Goal: Transaction & Acquisition: Purchase product/service

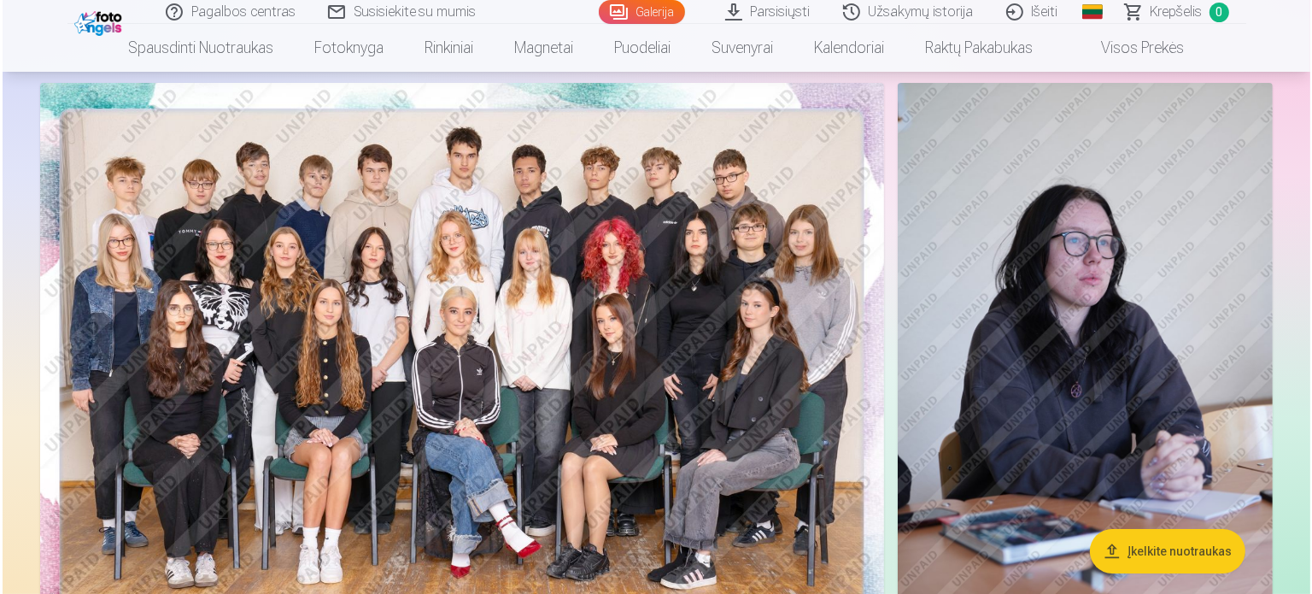
scroll to position [106, 0]
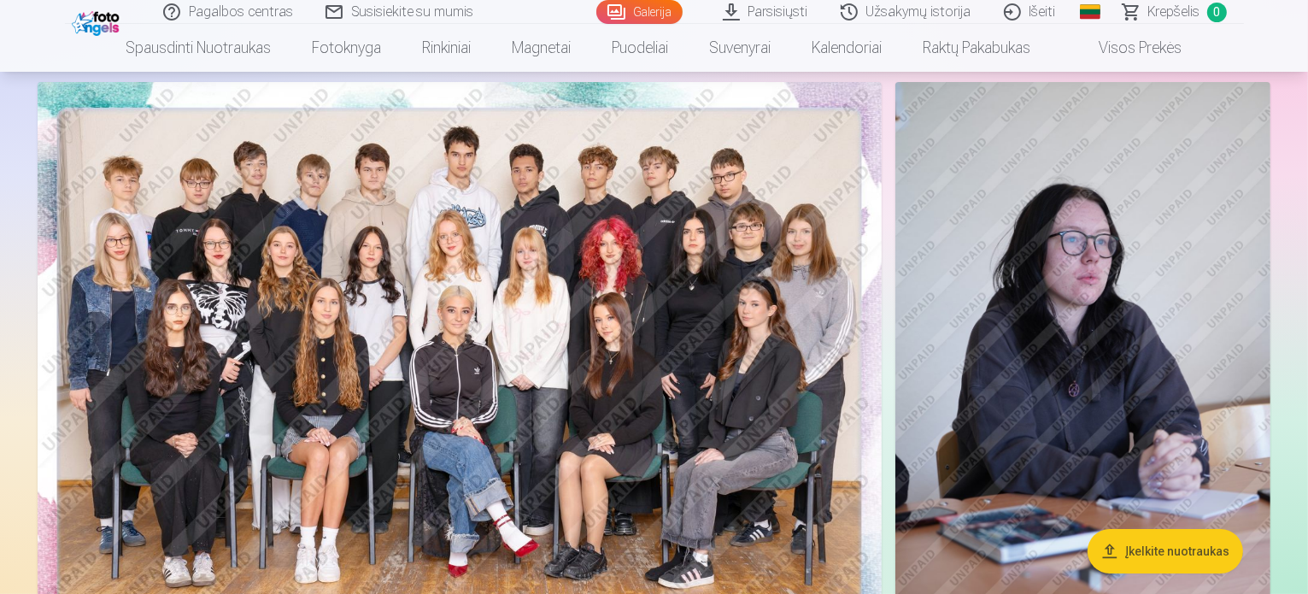
click at [803, 243] on img at bounding box center [460, 363] width 844 height 563
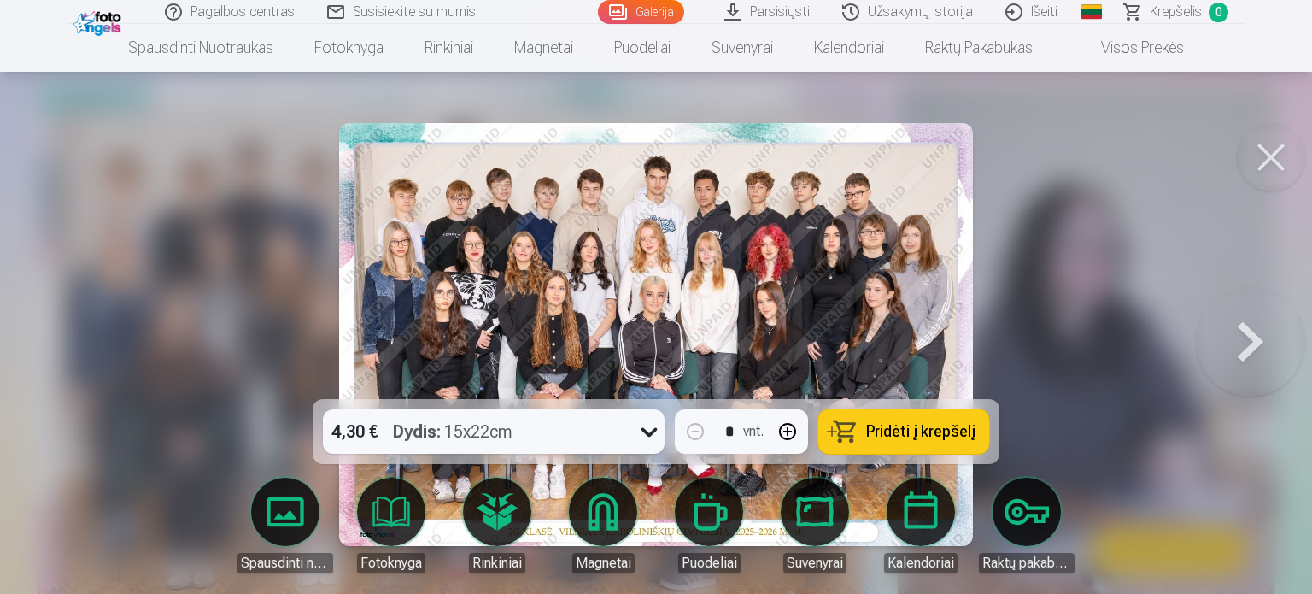
click at [1268, 342] on button at bounding box center [1250, 334] width 109 height 95
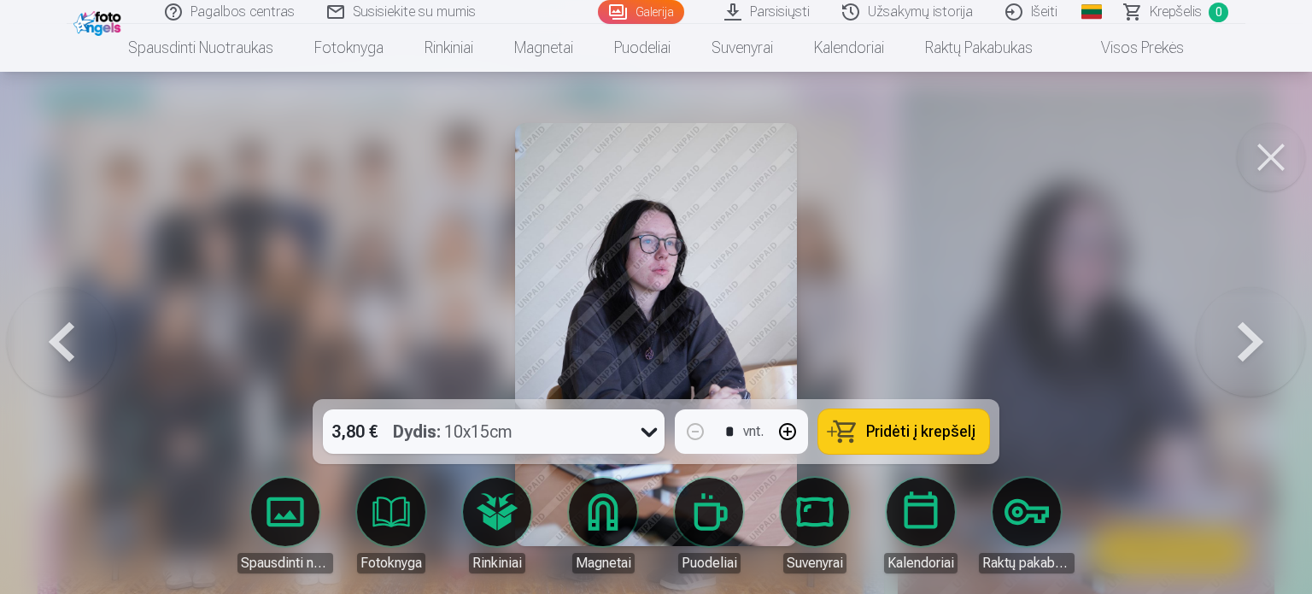
click at [1268, 342] on button at bounding box center [1250, 334] width 109 height 95
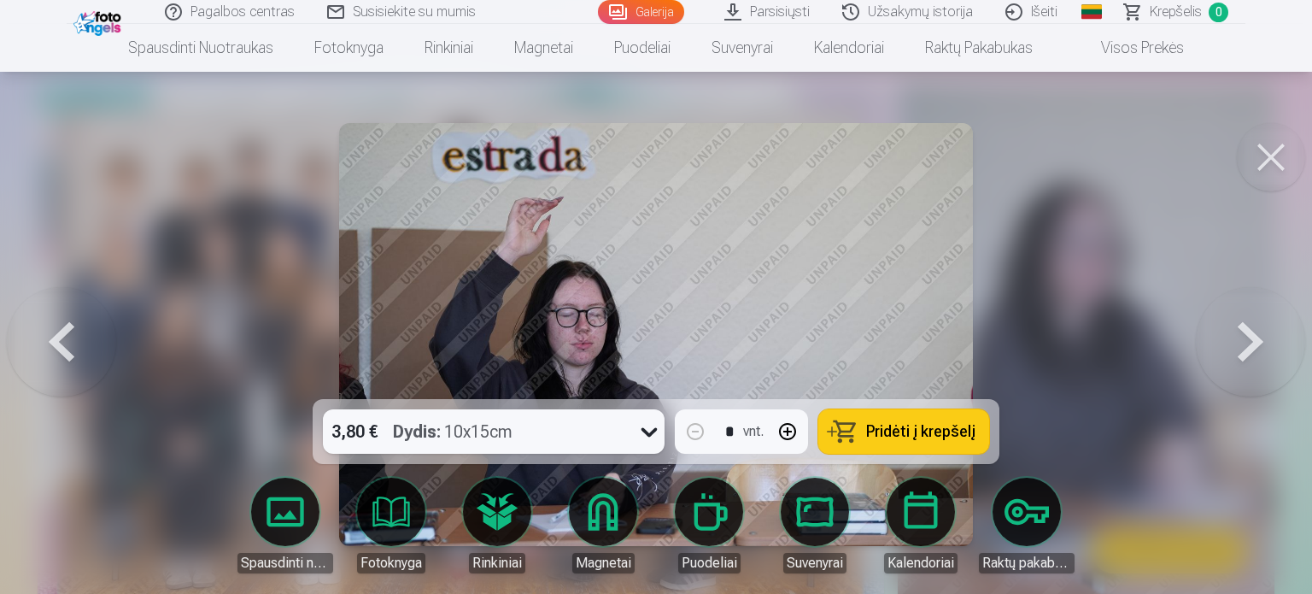
click at [1268, 342] on button at bounding box center [1250, 334] width 109 height 95
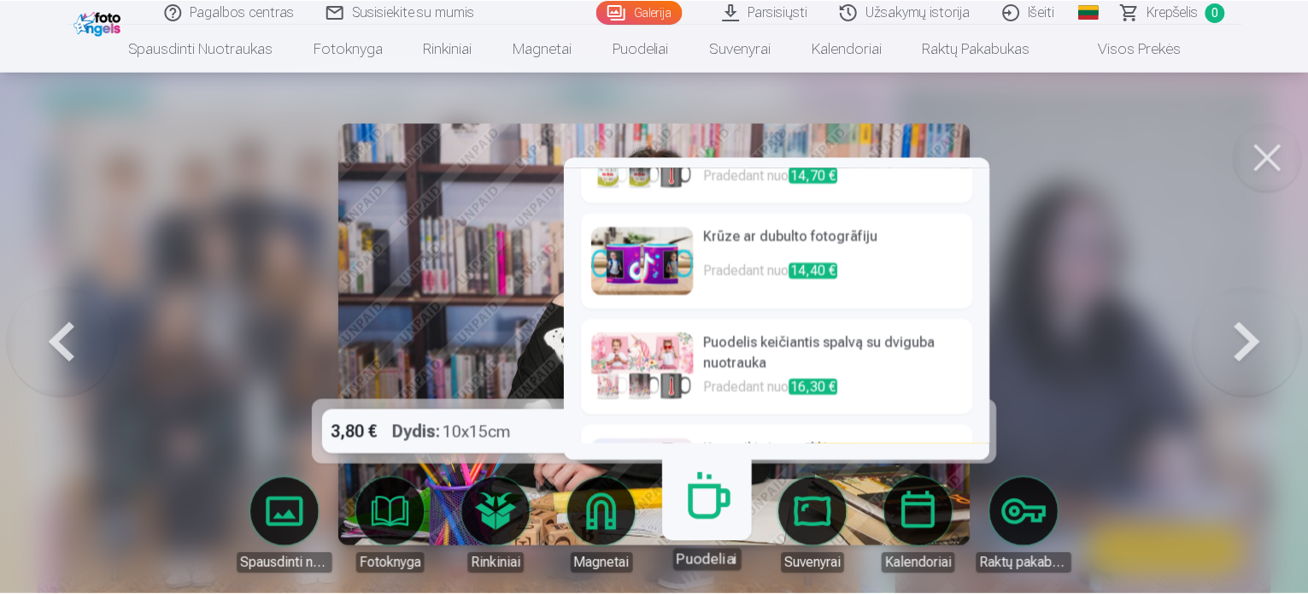
scroll to position [595, 0]
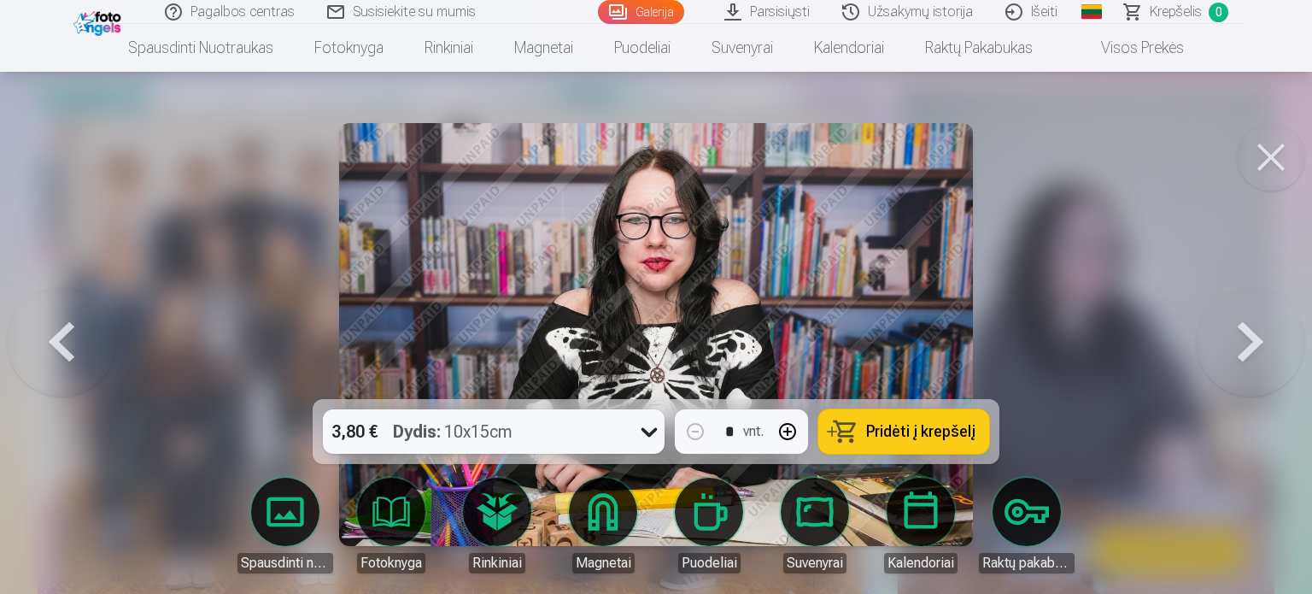
click at [1271, 330] on button at bounding box center [1250, 334] width 109 height 95
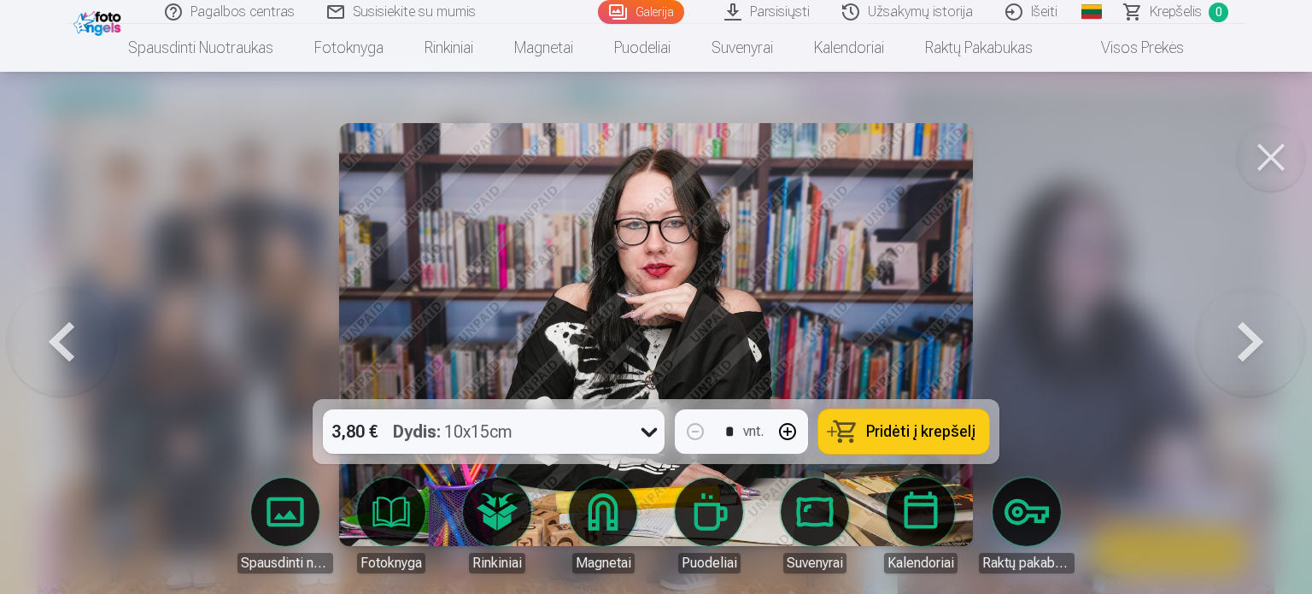
drag, startPoint x: 1267, startPoint y: 331, endPoint x: 1252, endPoint y: 357, distance: 30.2
click at [1252, 357] on button at bounding box center [1250, 334] width 109 height 95
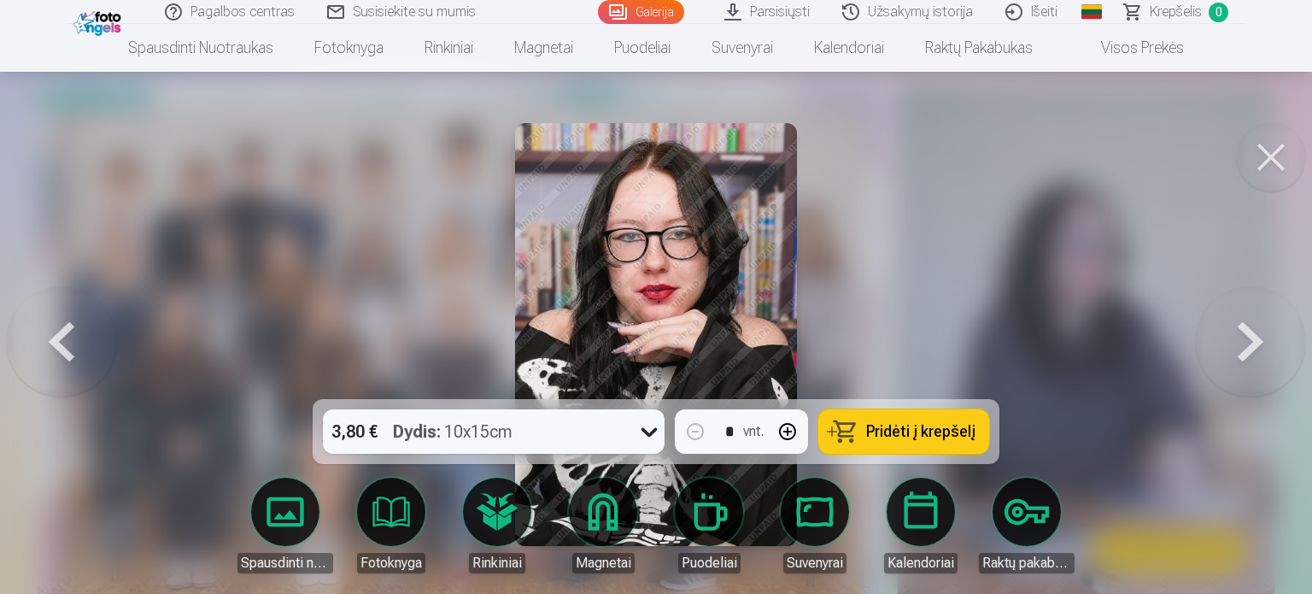
click at [1252, 357] on button at bounding box center [1250, 334] width 109 height 95
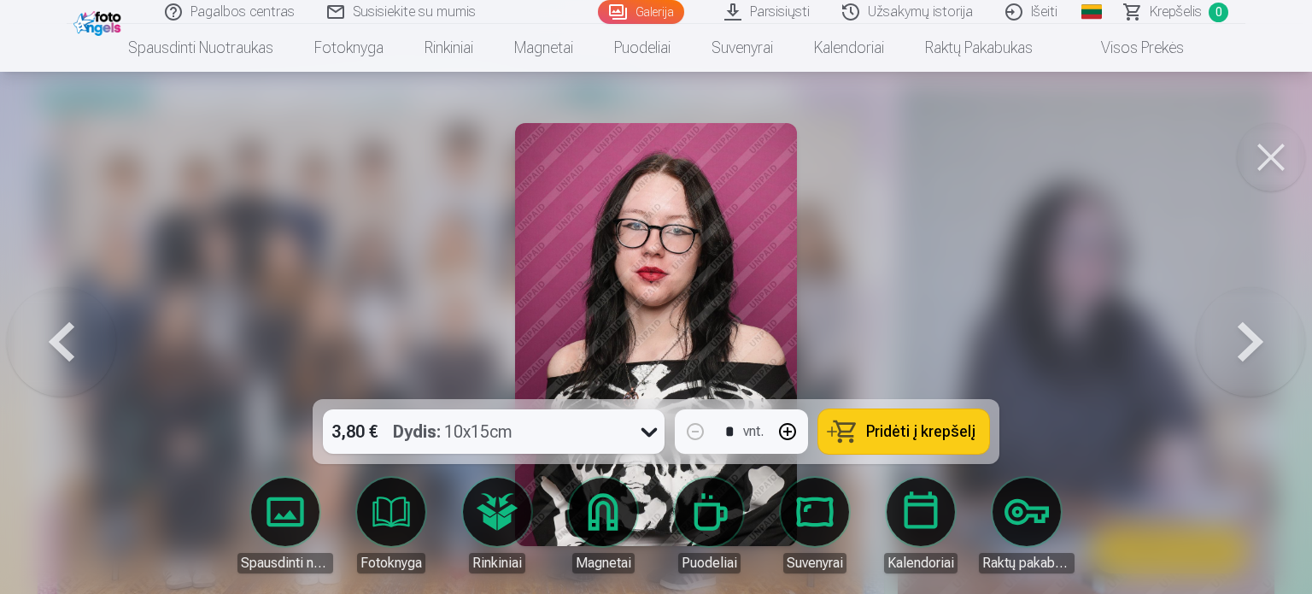
click at [1252, 357] on button at bounding box center [1250, 334] width 109 height 95
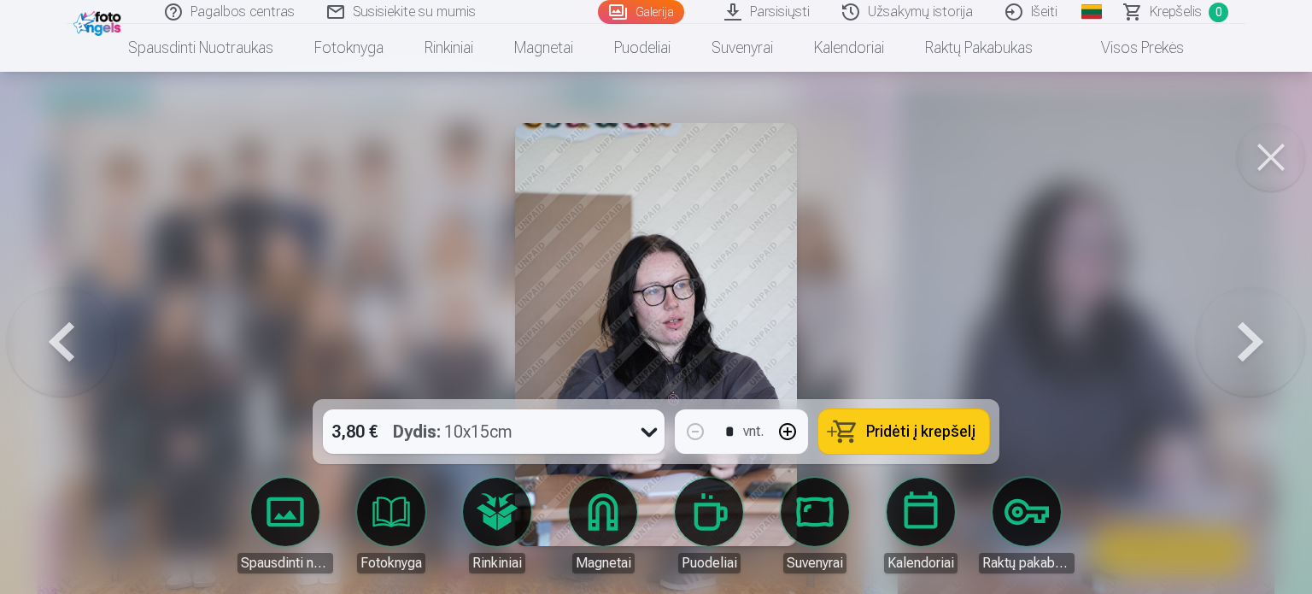
click at [89, 318] on button at bounding box center [61, 334] width 109 height 95
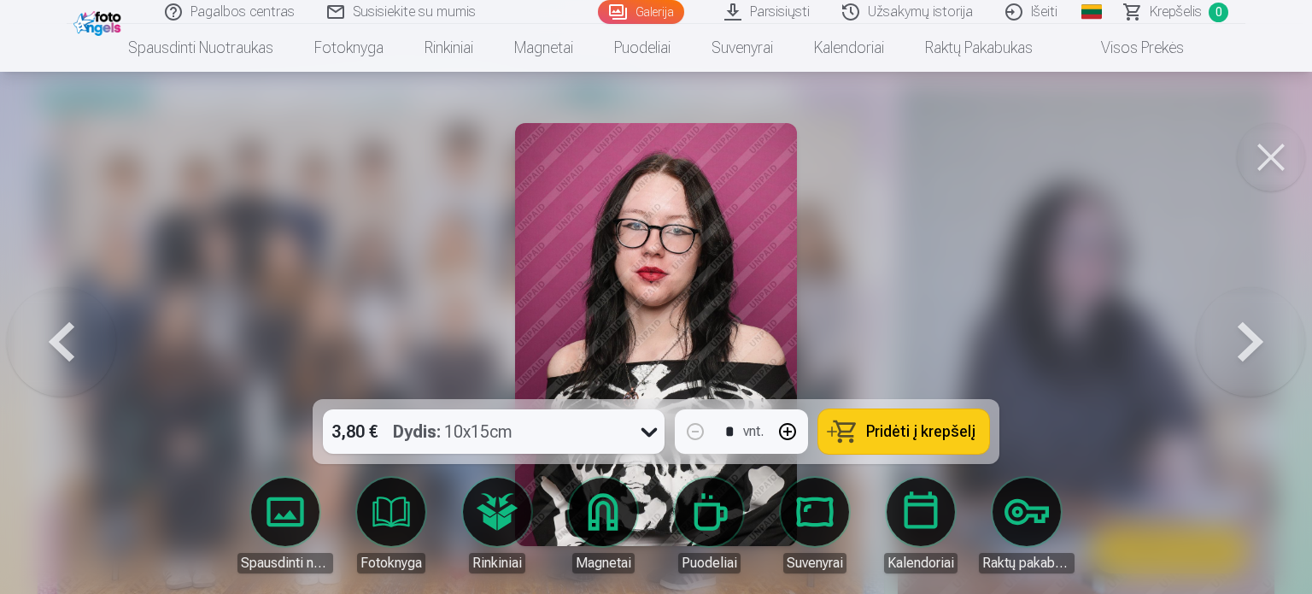
click at [1289, 317] on button at bounding box center [1250, 334] width 109 height 95
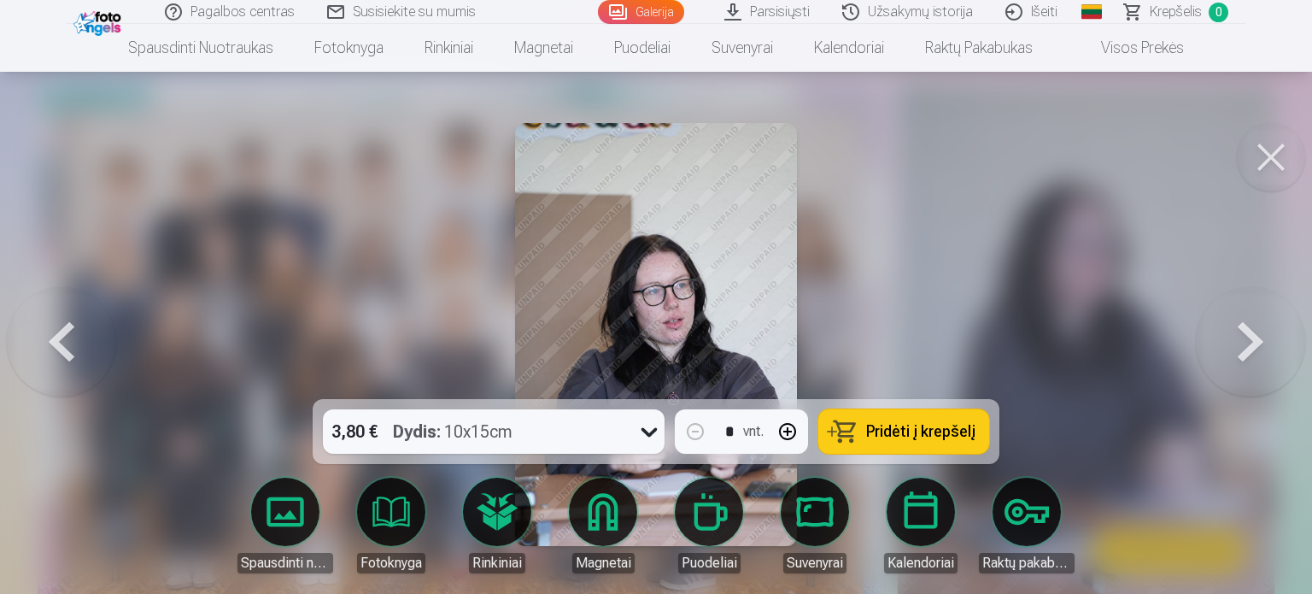
click at [1289, 317] on button at bounding box center [1250, 334] width 109 height 95
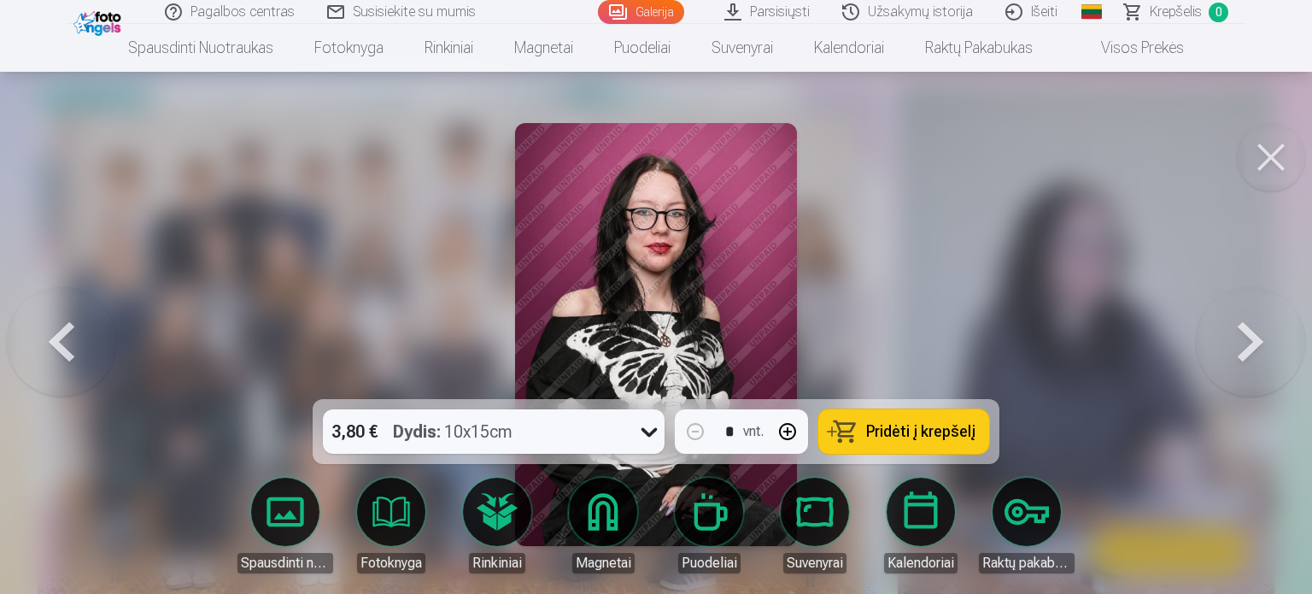
click at [1289, 317] on button at bounding box center [1250, 334] width 109 height 95
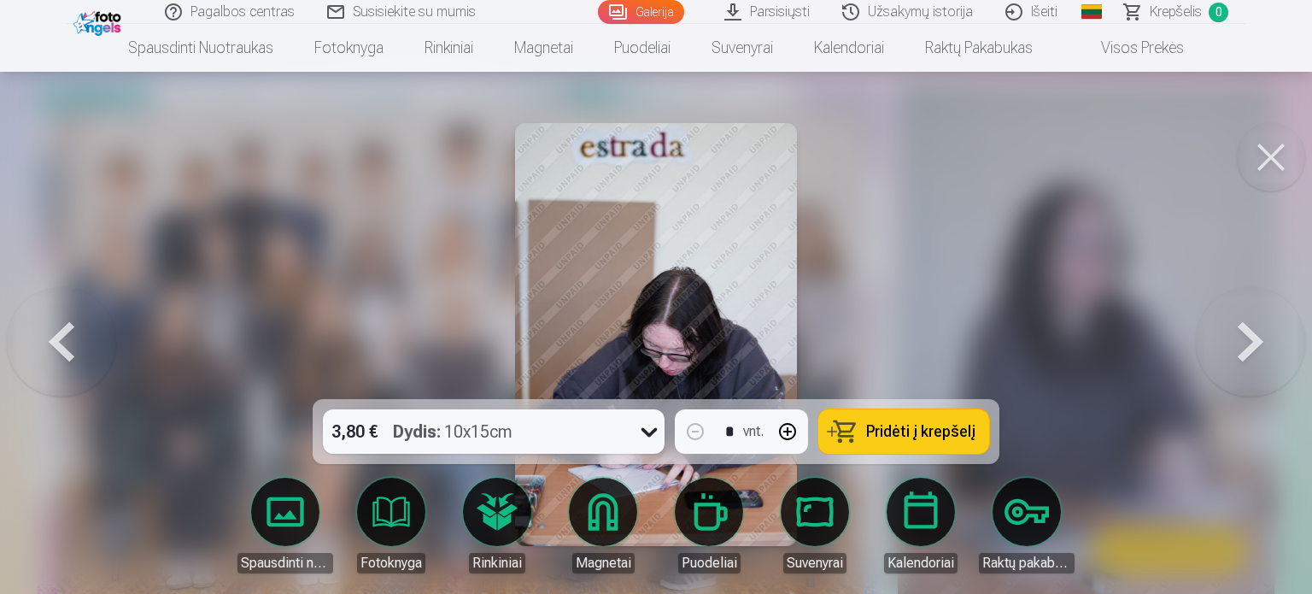
click at [651, 351] on img at bounding box center [656, 334] width 282 height 423
click at [1247, 330] on button at bounding box center [1250, 334] width 109 height 95
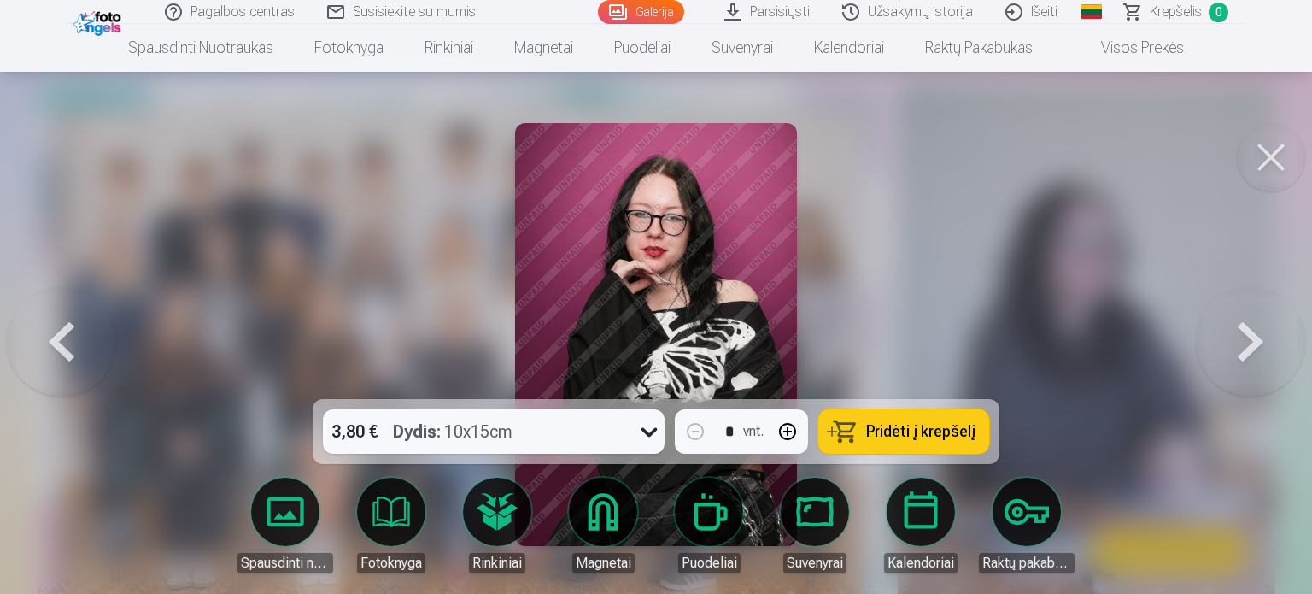
drag, startPoint x: 845, startPoint y: 345, endPoint x: 1060, endPoint y: 296, distance: 220.7
click at [1060, 296] on div at bounding box center [656, 297] width 1312 height 594
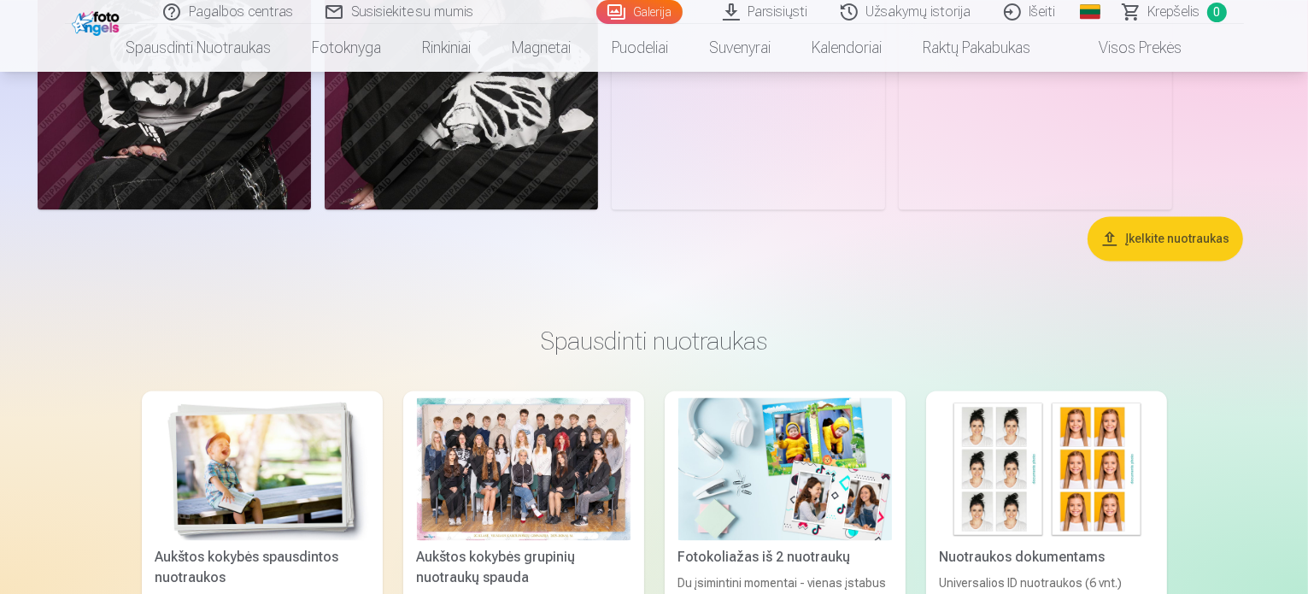
scroll to position [3536, 0]
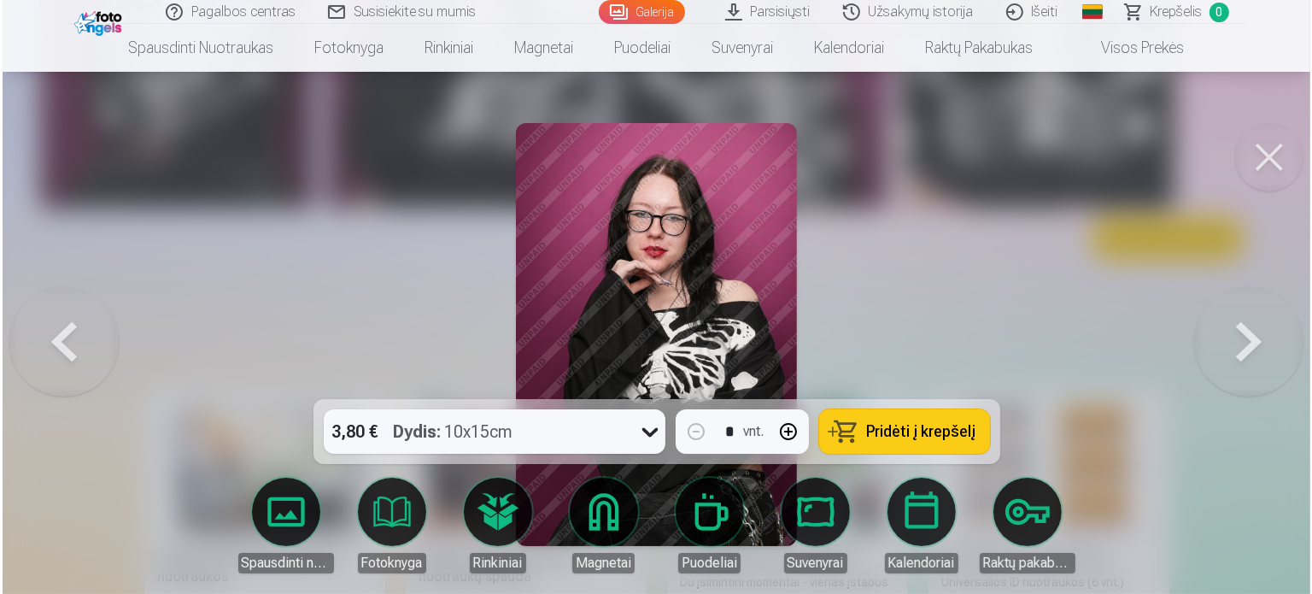
scroll to position [3547, 0]
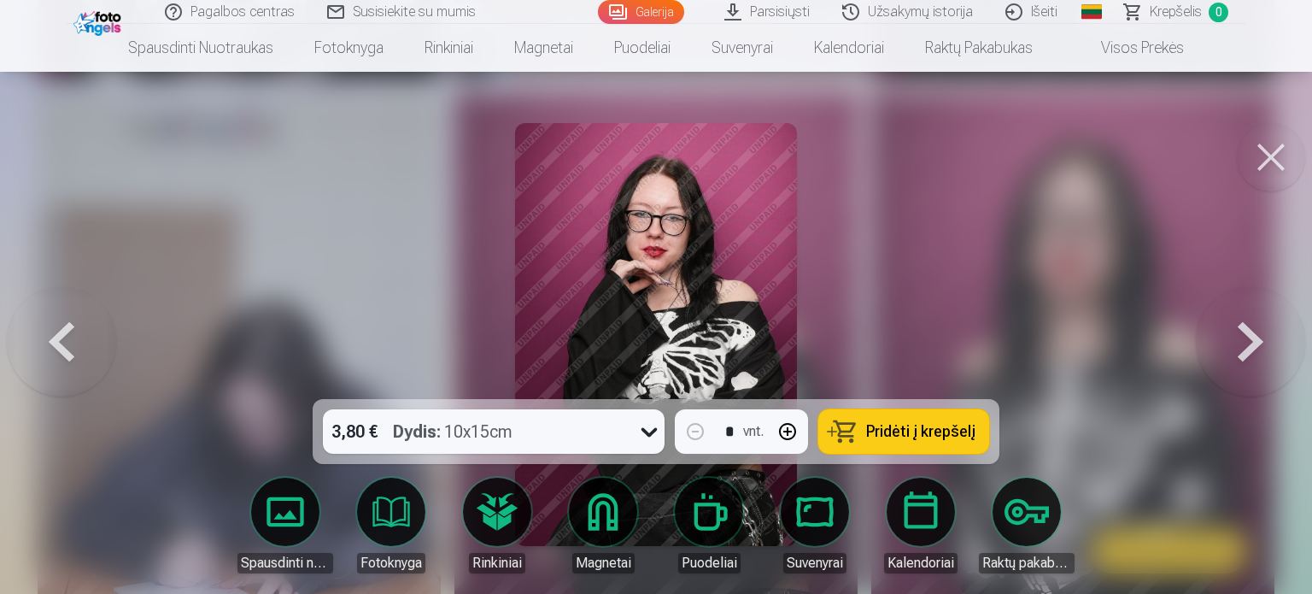
click at [1262, 340] on button at bounding box center [1250, 334] width 109 height 95
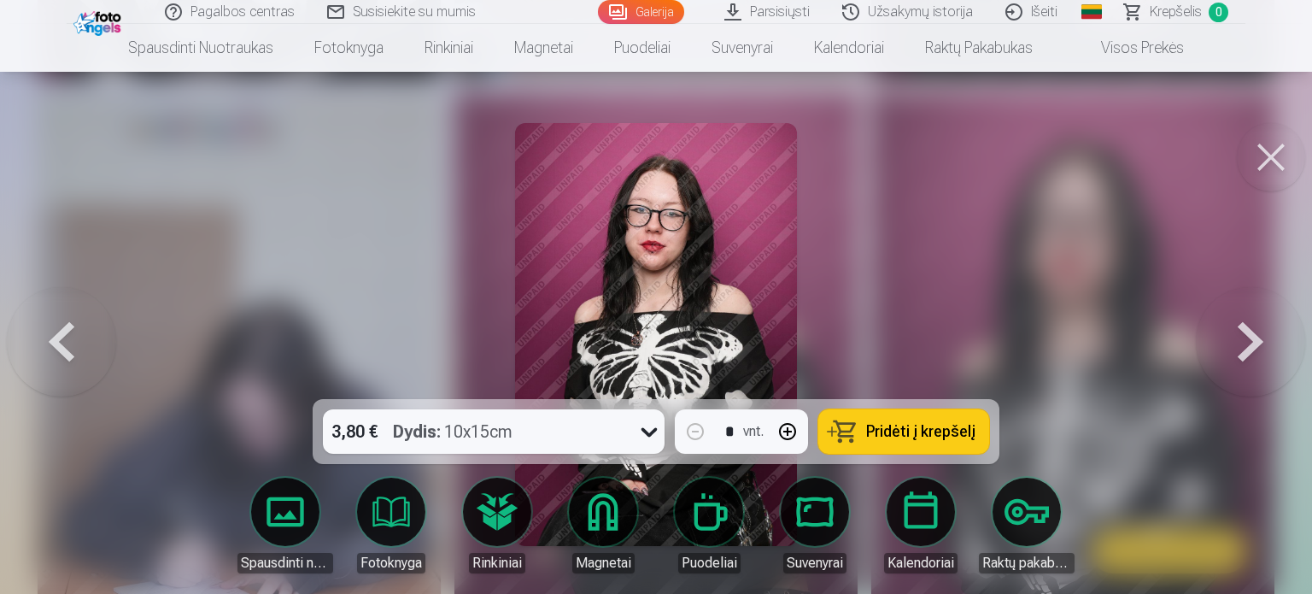
drag, startPoint x: 1262, startPoint y: 340, endPoint x: 1250, endPoint y: 339, distance: 12.0
click at [1250, 339] on button at bounding box center [1250, 334] width 109 height 95
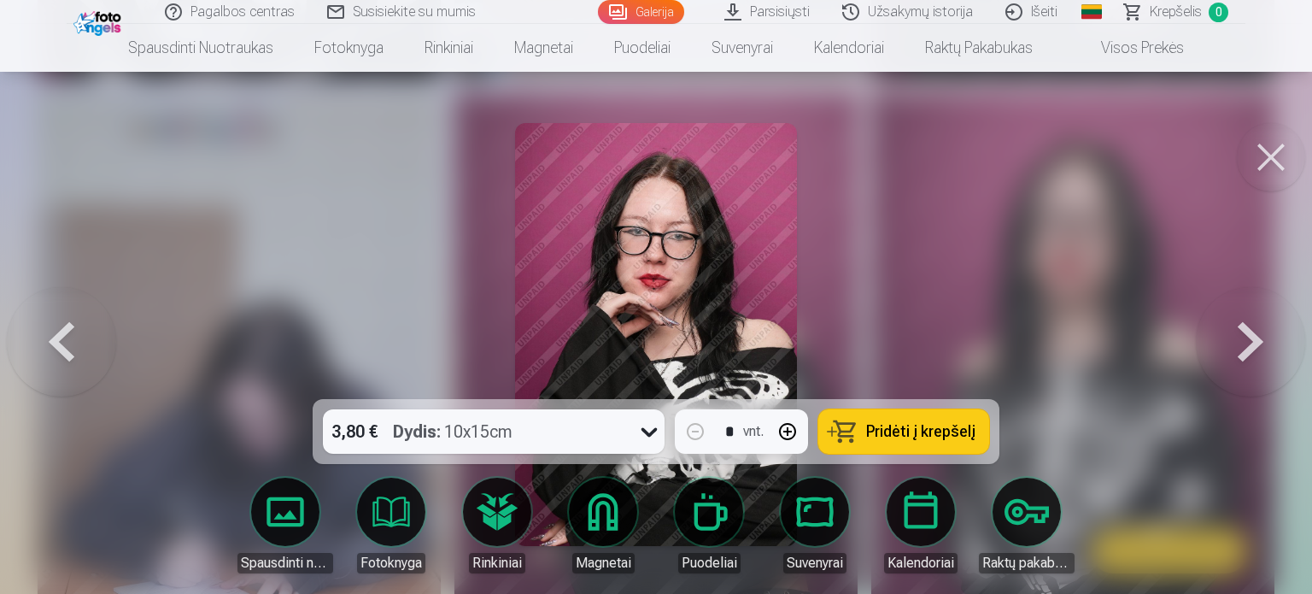
click at [1250, 339] on button at bounding box center [1250, 334] width 109 height 95
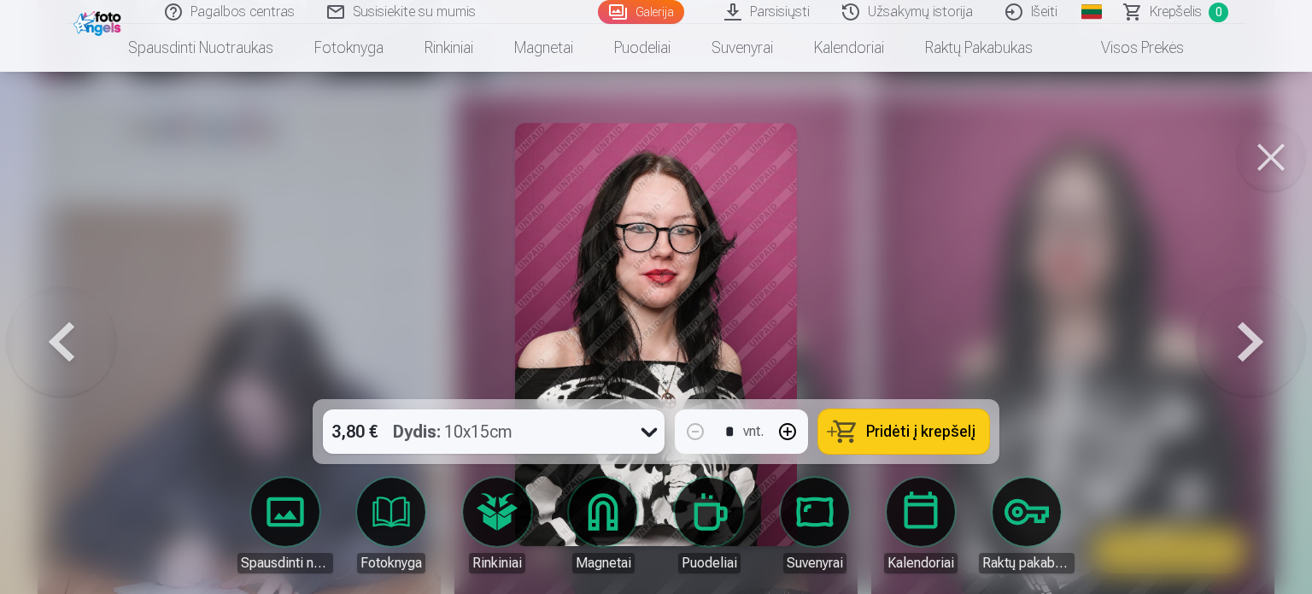
click at [1250, 339] on button at bounding box center [1250, 334] width 109 height 95
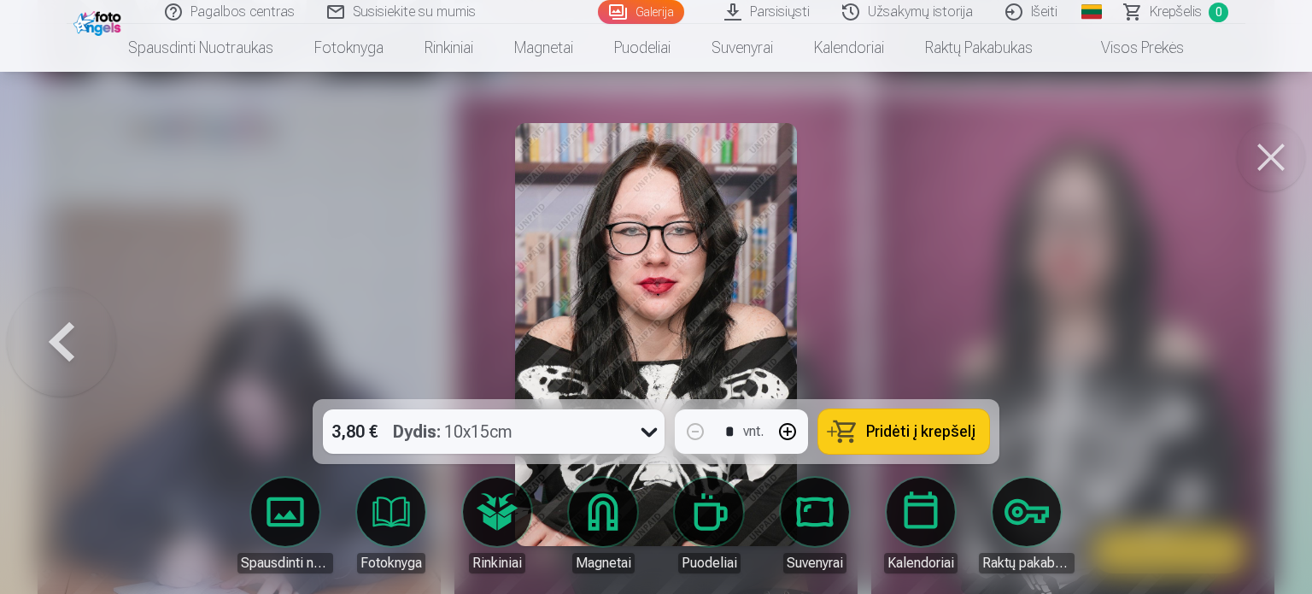
click at [1250, 339] on div at bounding box center [656, 297] width 1312 height 594
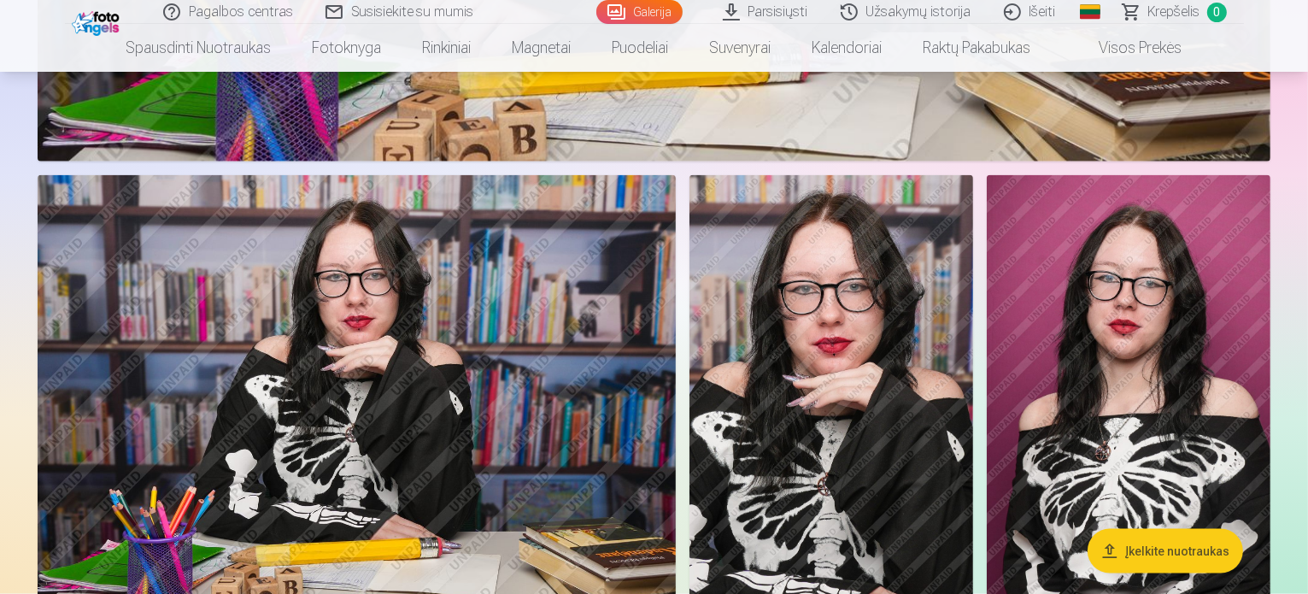
scroll to position [2260, 0]
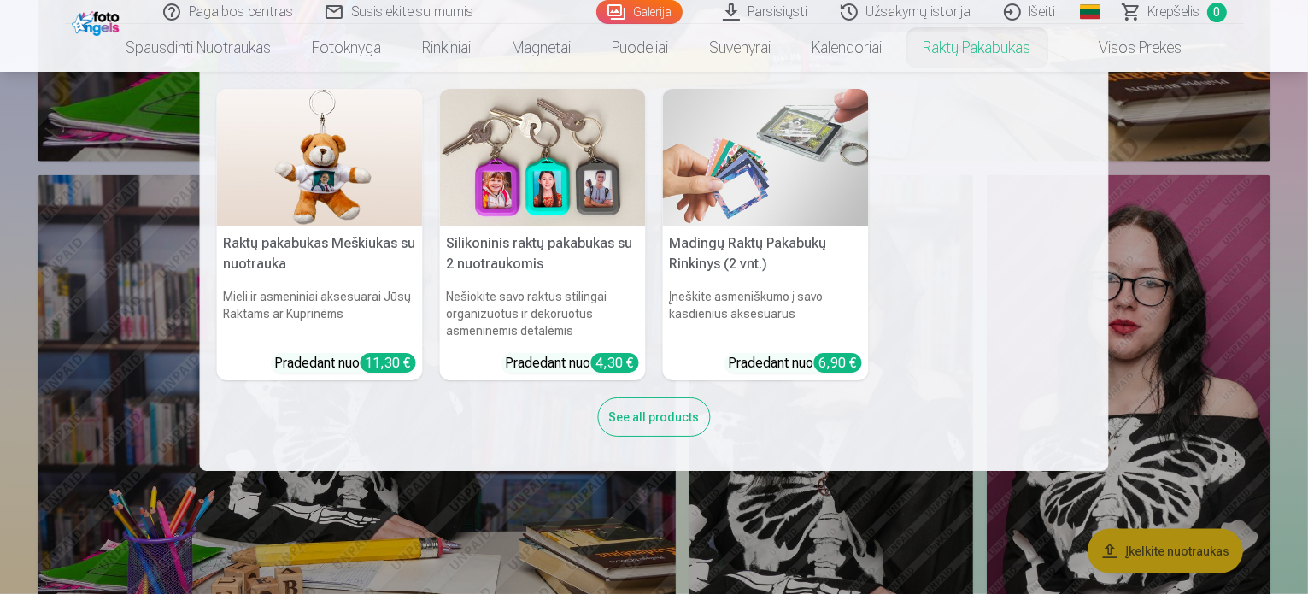
click at [956, 57] on link "Raktų pakabukas" at bounding box center [977, 48] width 149 height 48
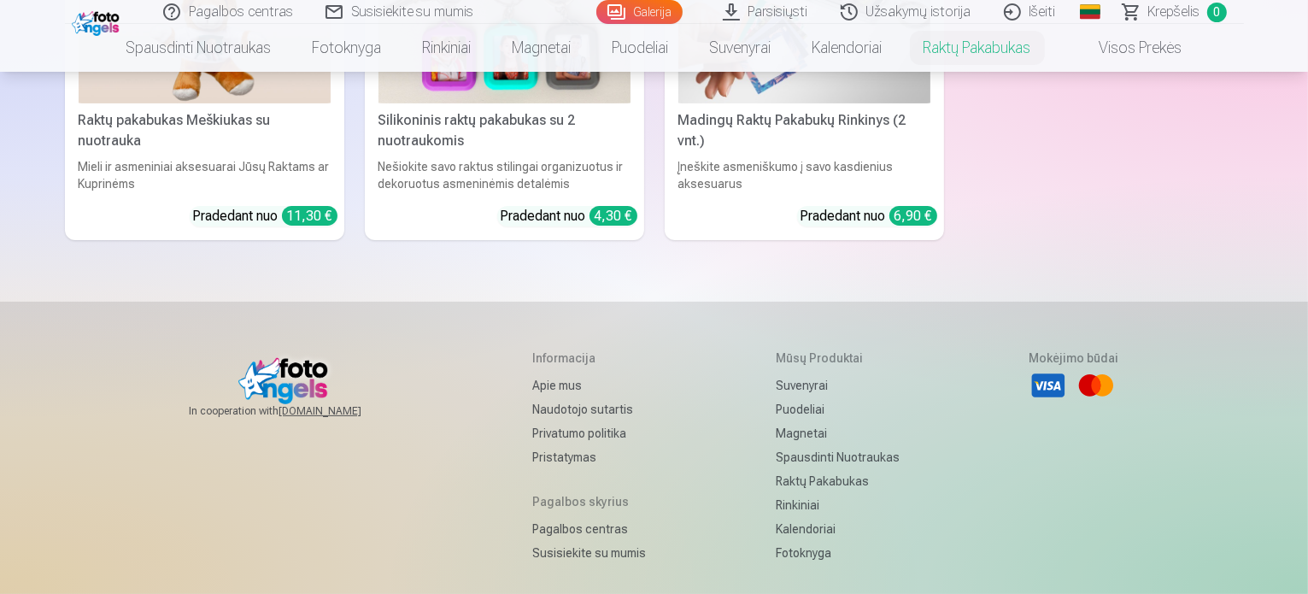
scroll to position [215, 0]
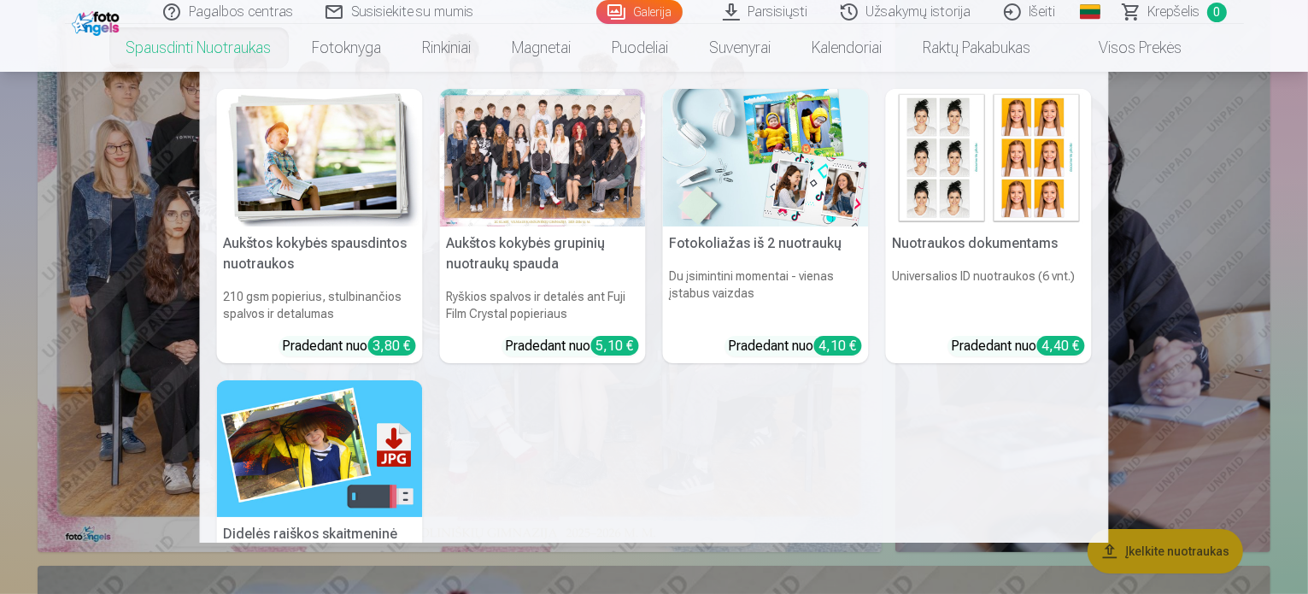
click at [343, 265] on h5 "Aukštos kokybės spausdintos nuotraukos" at bounding box center [320, 253] width 206 height 55
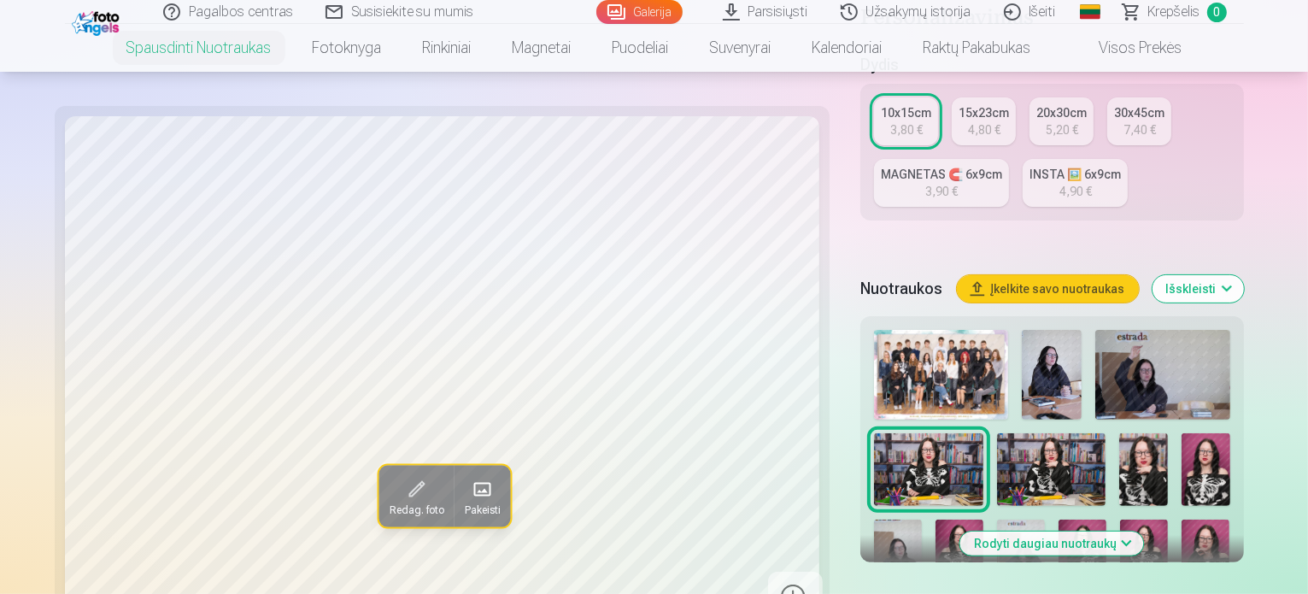
scroll to position [413, 0]
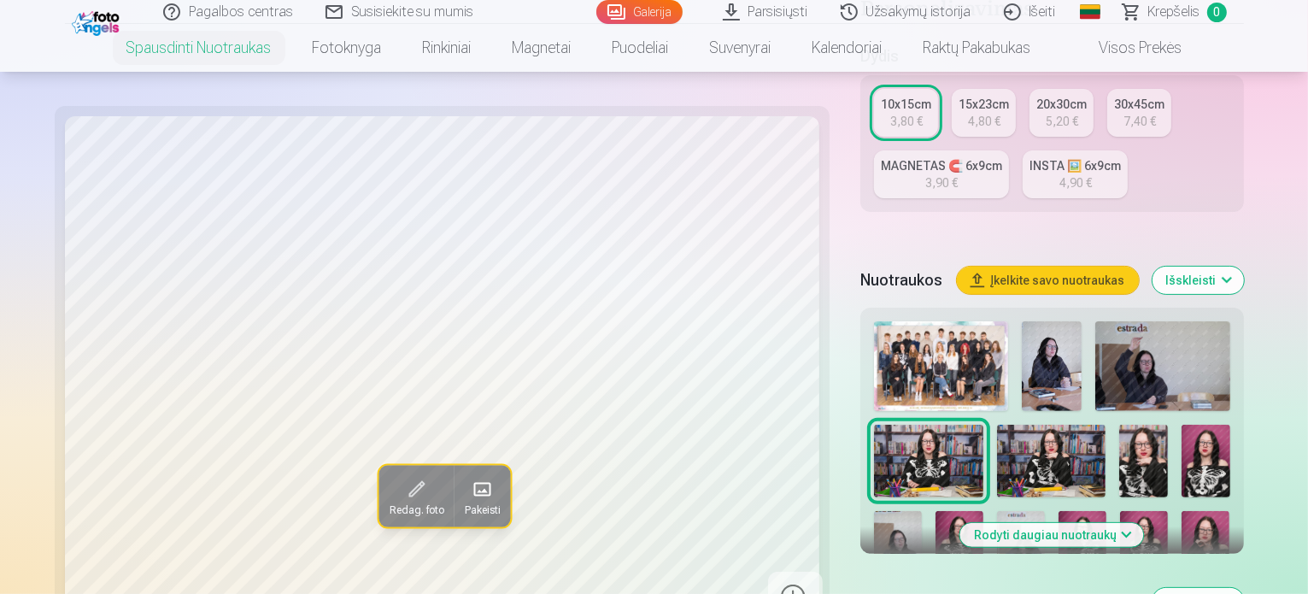
click at [1052, 523] on button "Rodyti daugiau nuotraukų" at bounding box center [1052, 535] width 184 height 24
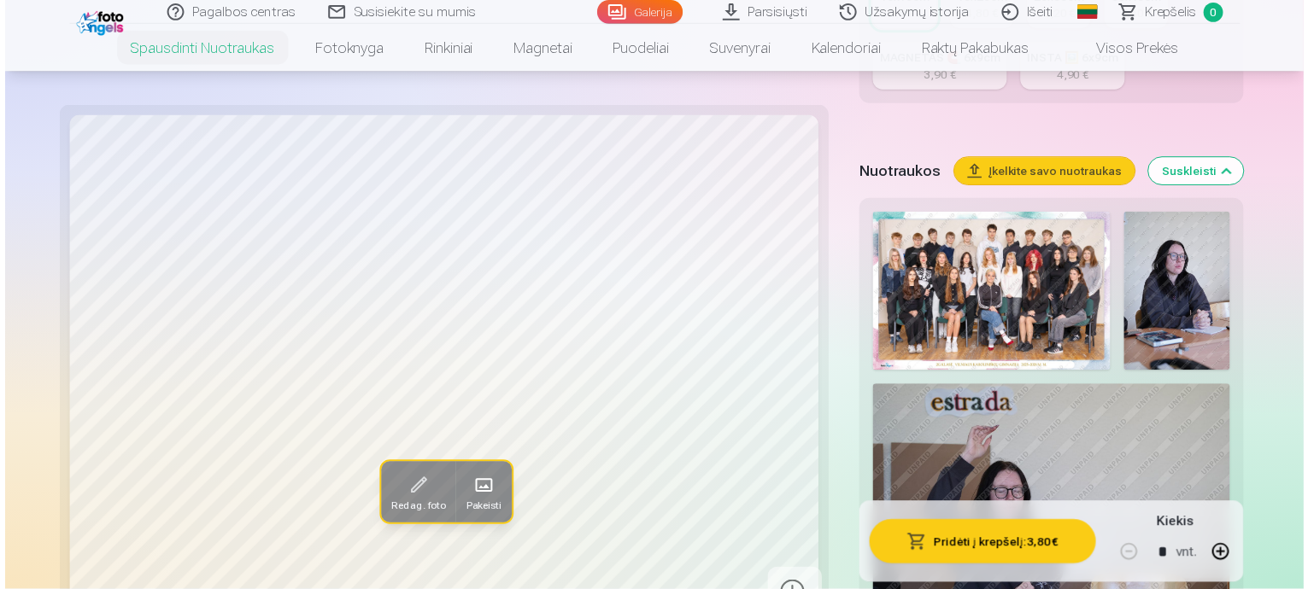
scroll to position [522, 0]
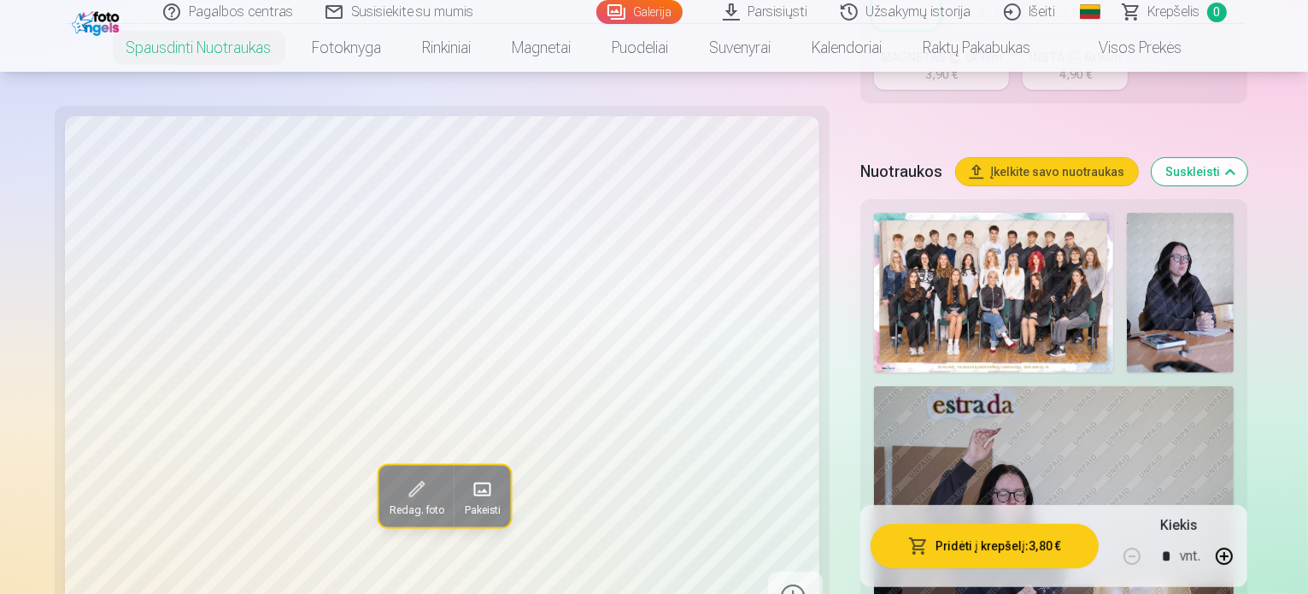
click at [916, 261] on img at bounding box center [993, 293] width 239 height 160
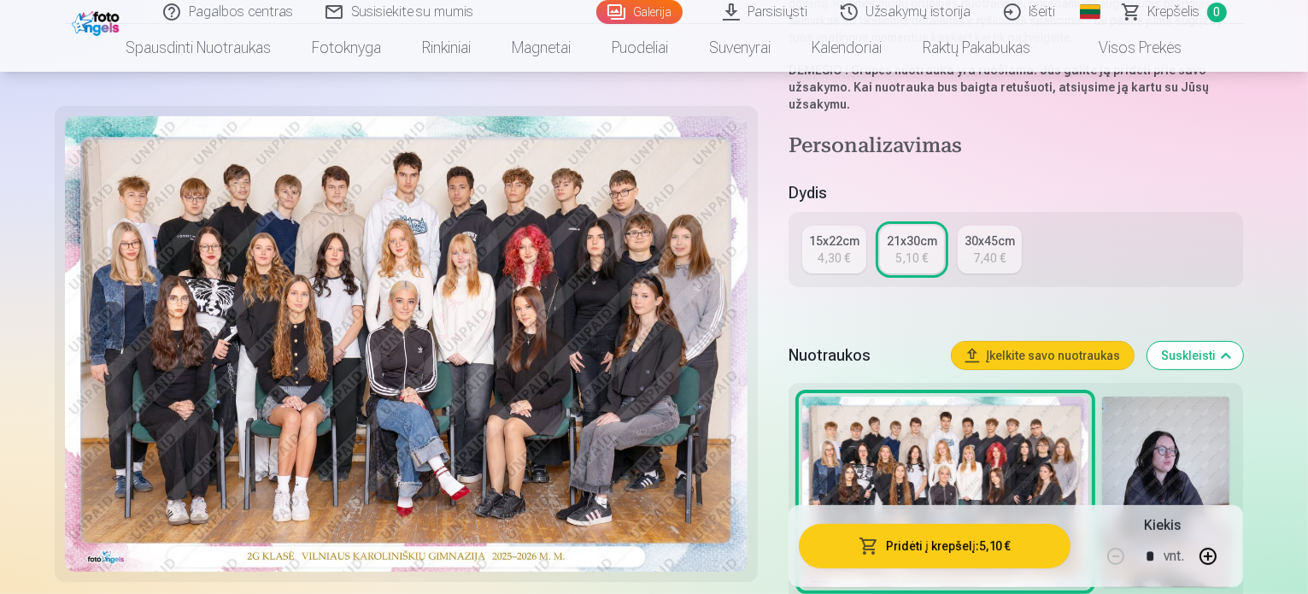
scroll to position [344, 0]
click at [937, 231] on div "21x30cm" at bounding box center [912, 239] width 50 height 17
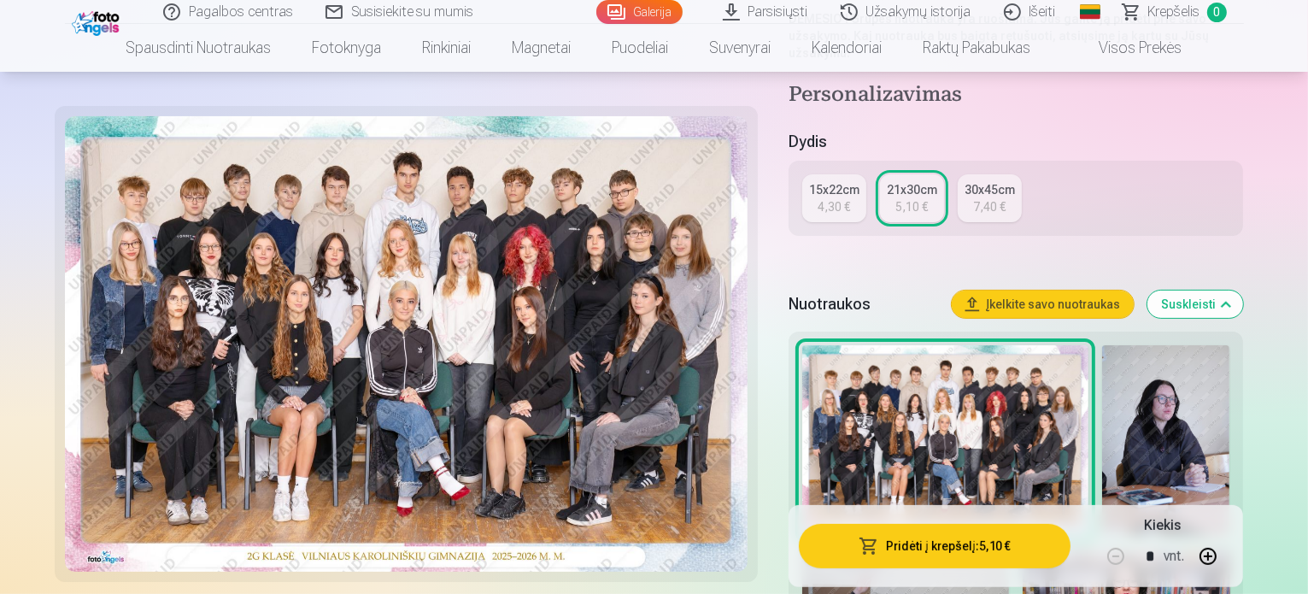
scroll to position [410, 0]
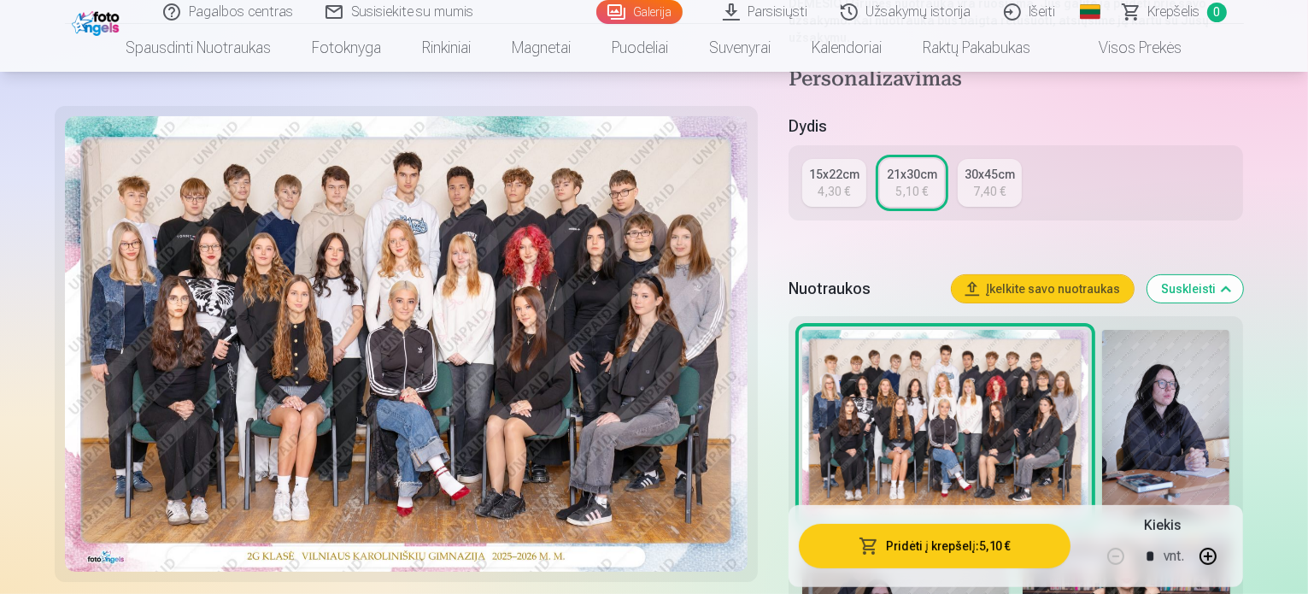
click at [1042, 532] on button "Pridėti į krepšelį : 5,10 €" at bounding box center [935, 546] width 272 height 44
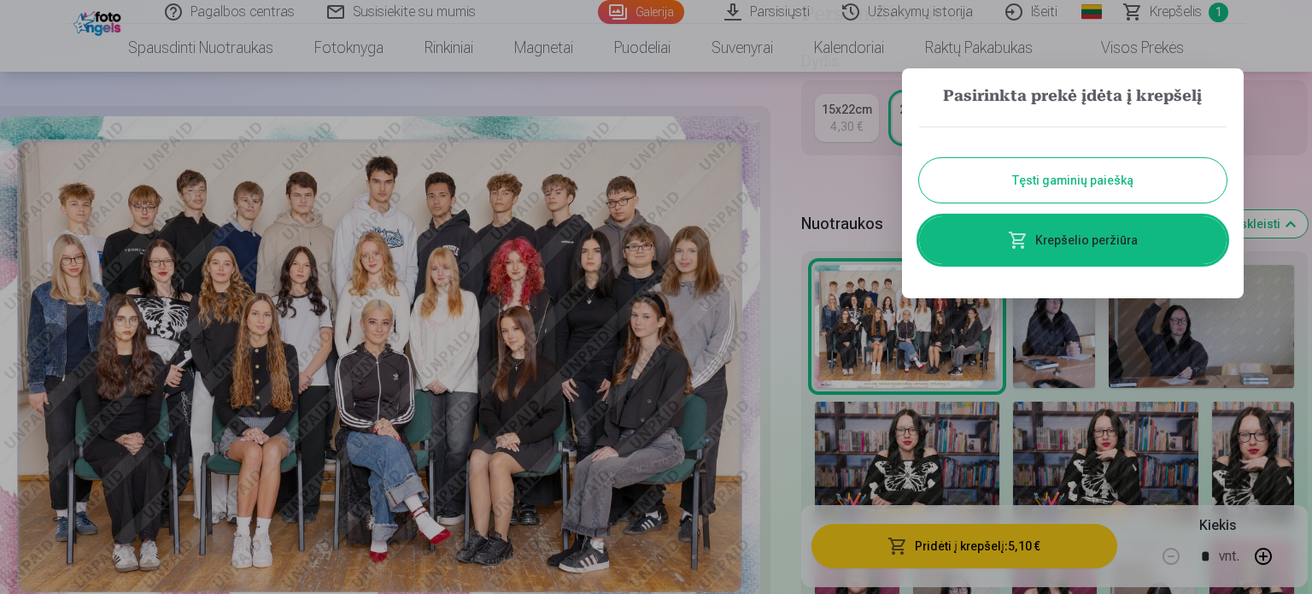
click at [1104, 344] on div at bounding box center [656, 297] width 1312 height 594
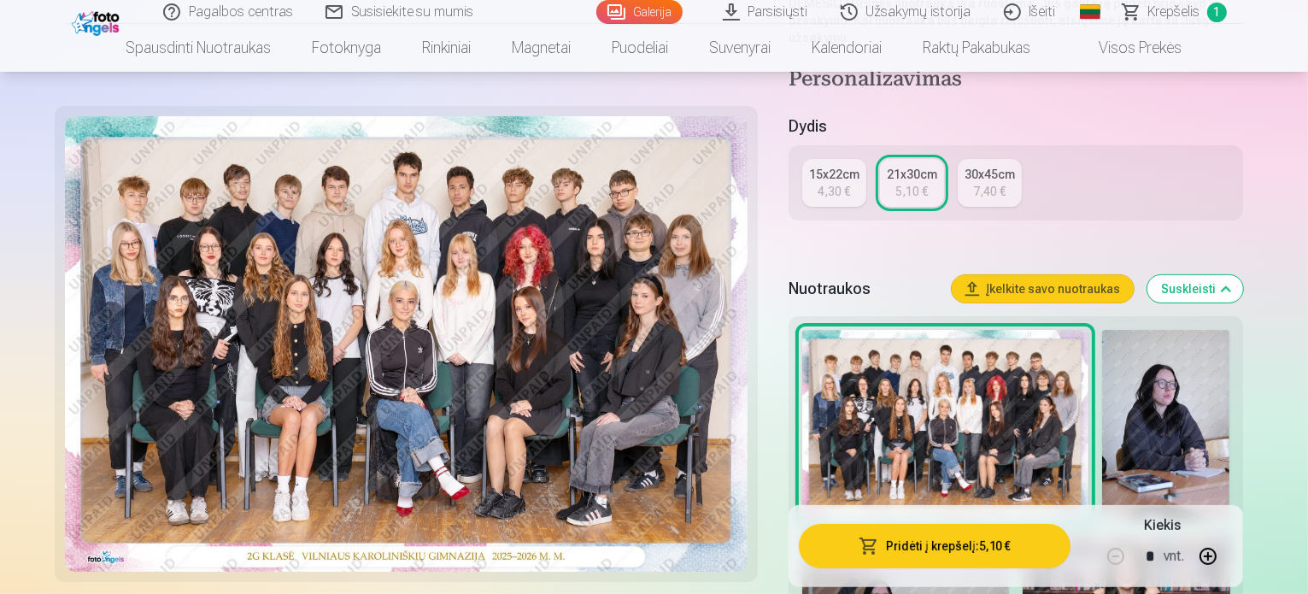
click at [1009, 534] on img at bounding box center [905, 603] width 207 height 138
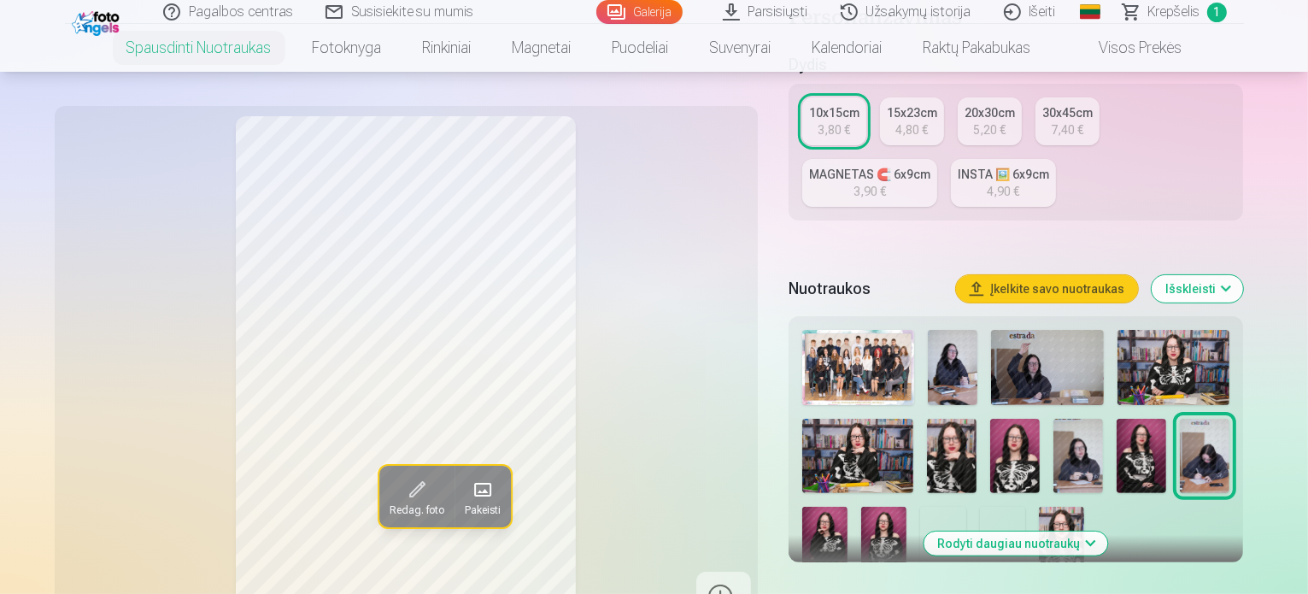
scroll to position [388, 0]
click at [1069, 330] on img at bounding box center [1047, 367] width 113 height 75
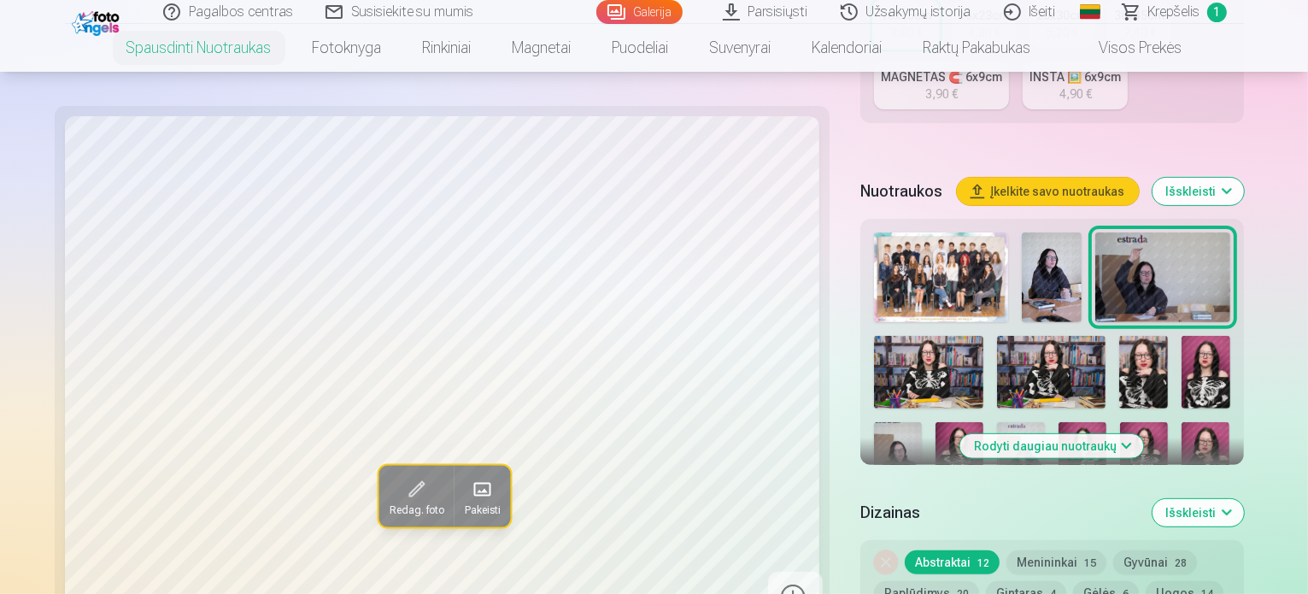
scroll to position [504, 0]
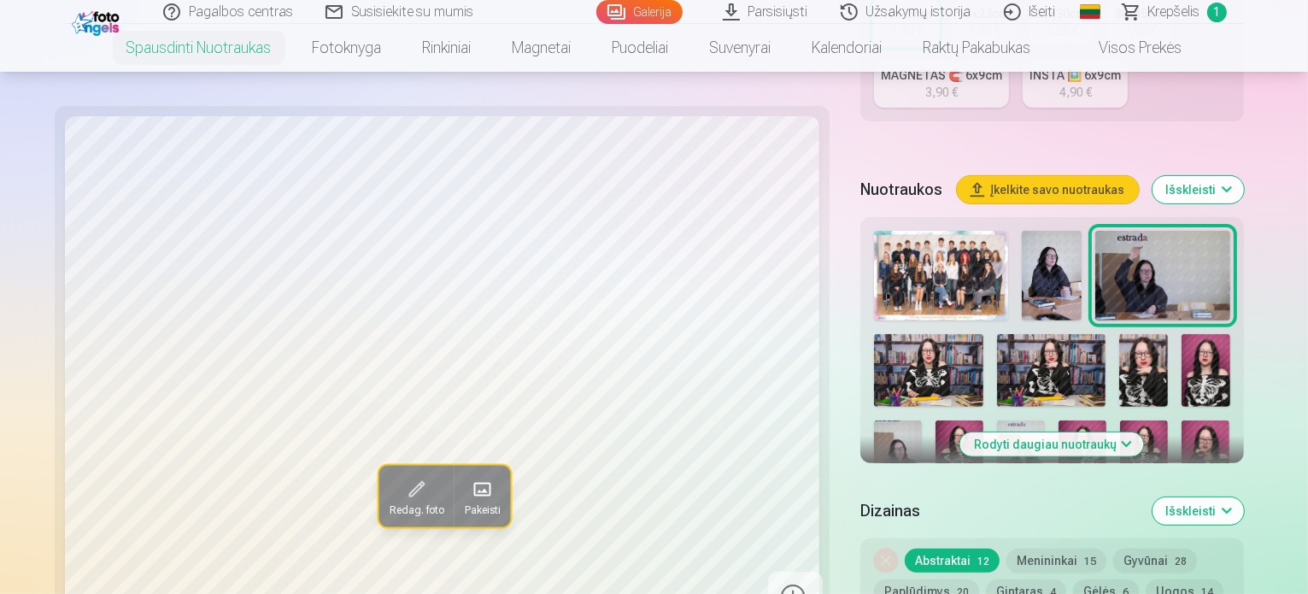
click at [1049, 432] on button "Rodyti daugiau nuotraukų" at bounding box center [1052, 444] width 184 height 24
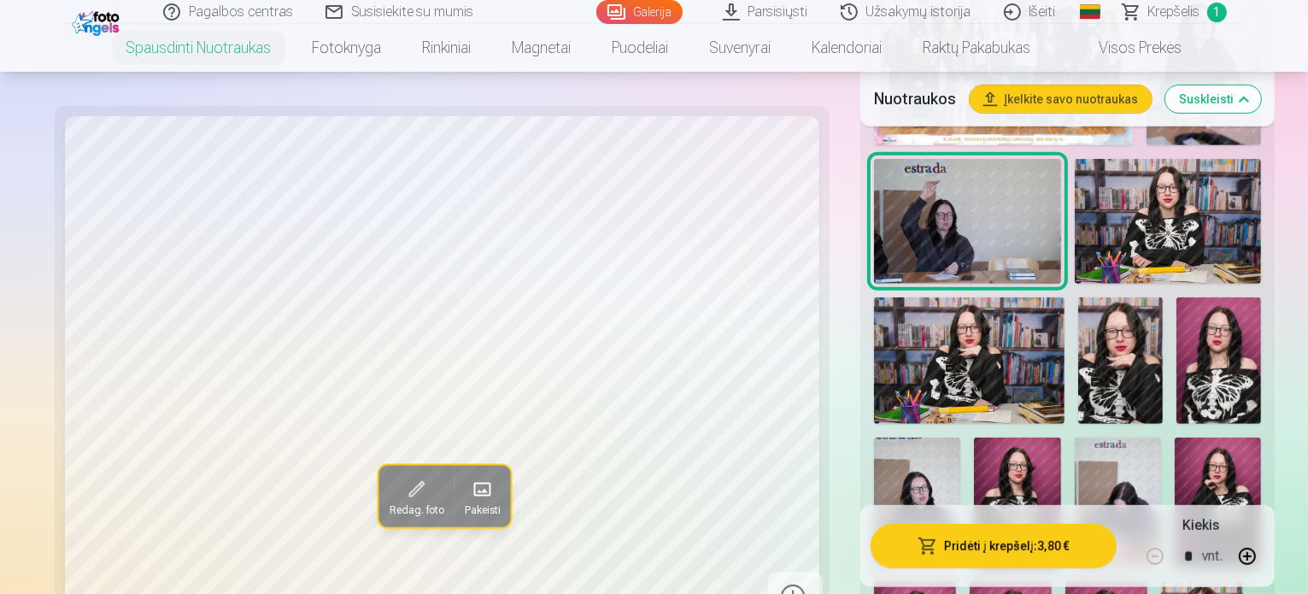
scroll to position [762, 0]
click at [1176, 297] on img at bounding box center [1218, 360] width 85 height 127
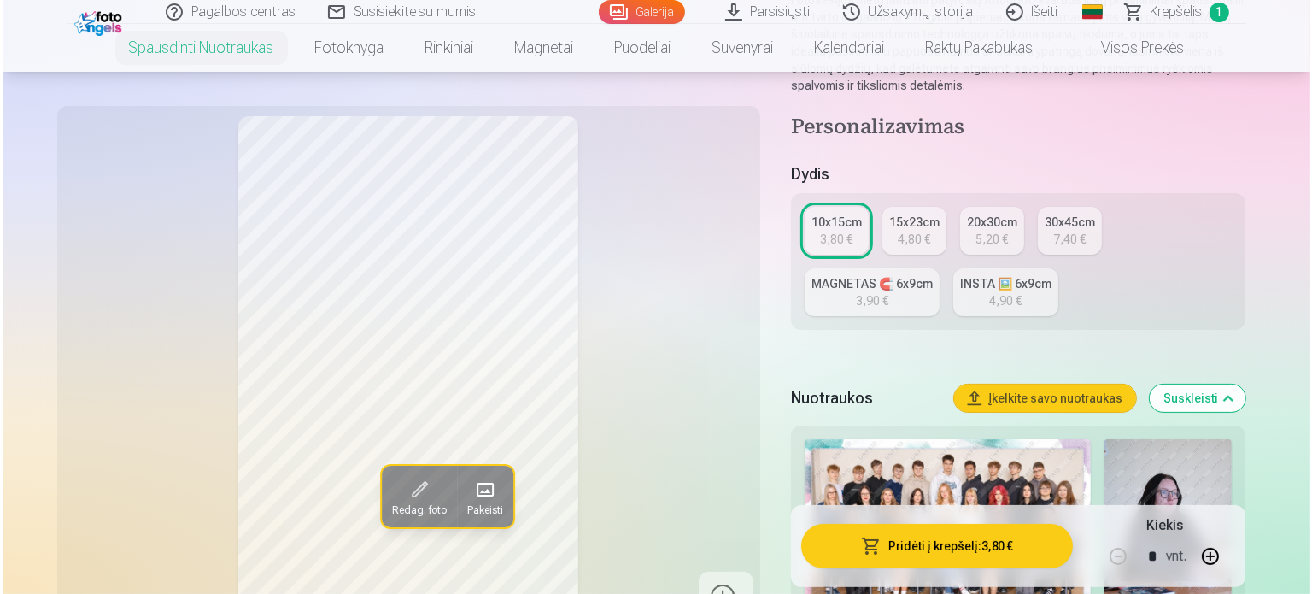
scroll to position [277, 0]
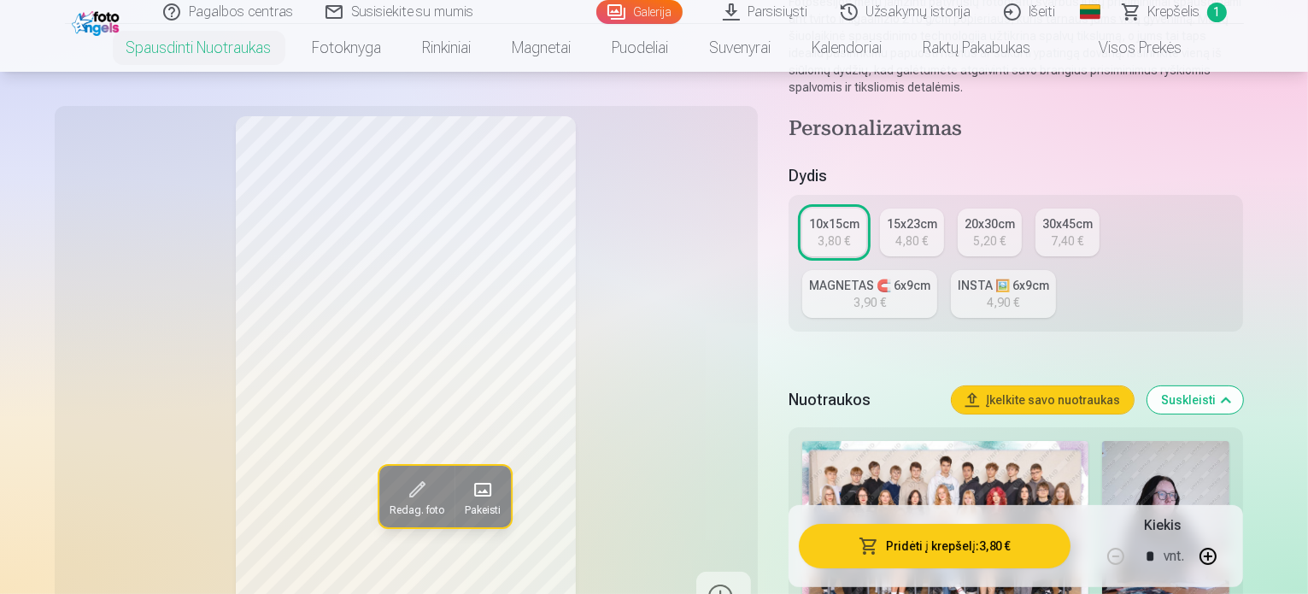
click at [999, 542] on button "Pridėti į krepšelį : 3,80 €" at bounding box center [935, 546] width 272 height 44
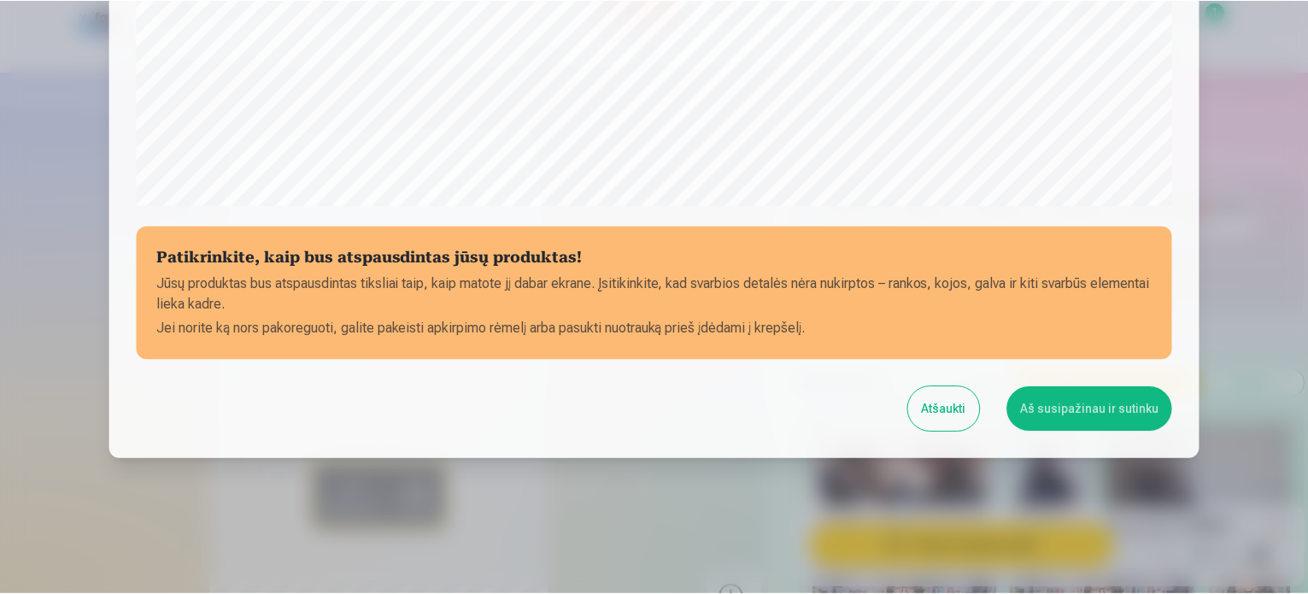
scroll to position [636, 0]
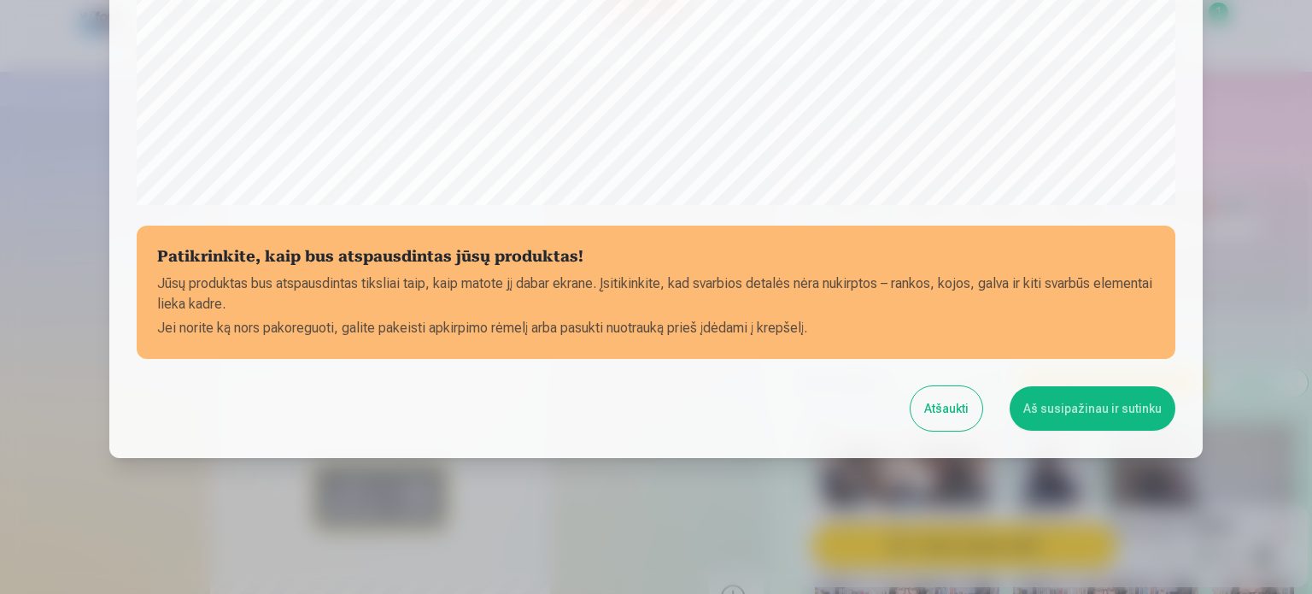
click at [1069, 416] on button "Aš susipažinau ir sutinku" at bounding box center [1093, 408] width 166 height 44
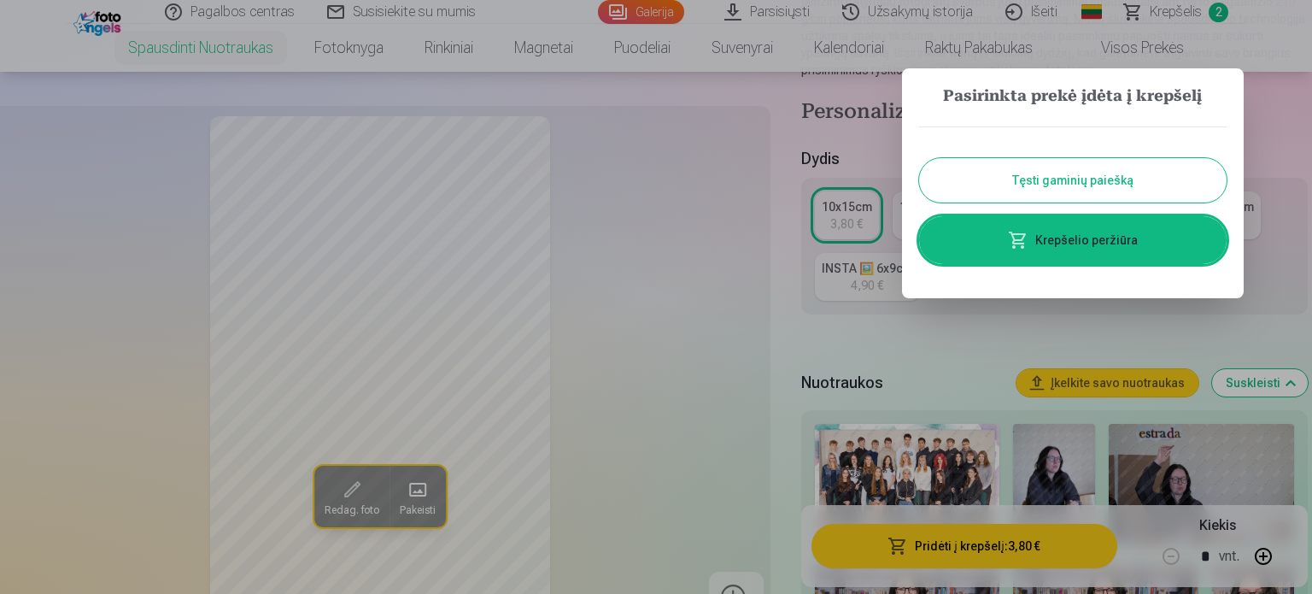
click at [929, 368] on div at bounding box center [656, 297] width 1312 height 594
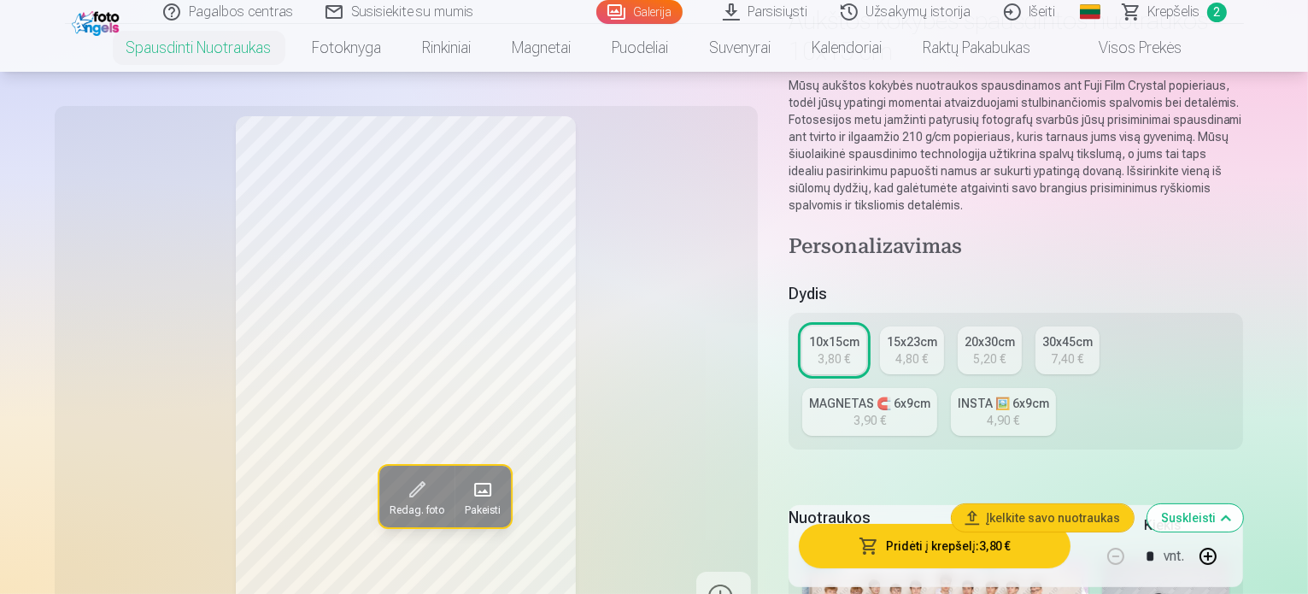
scroll to position [140, 0]
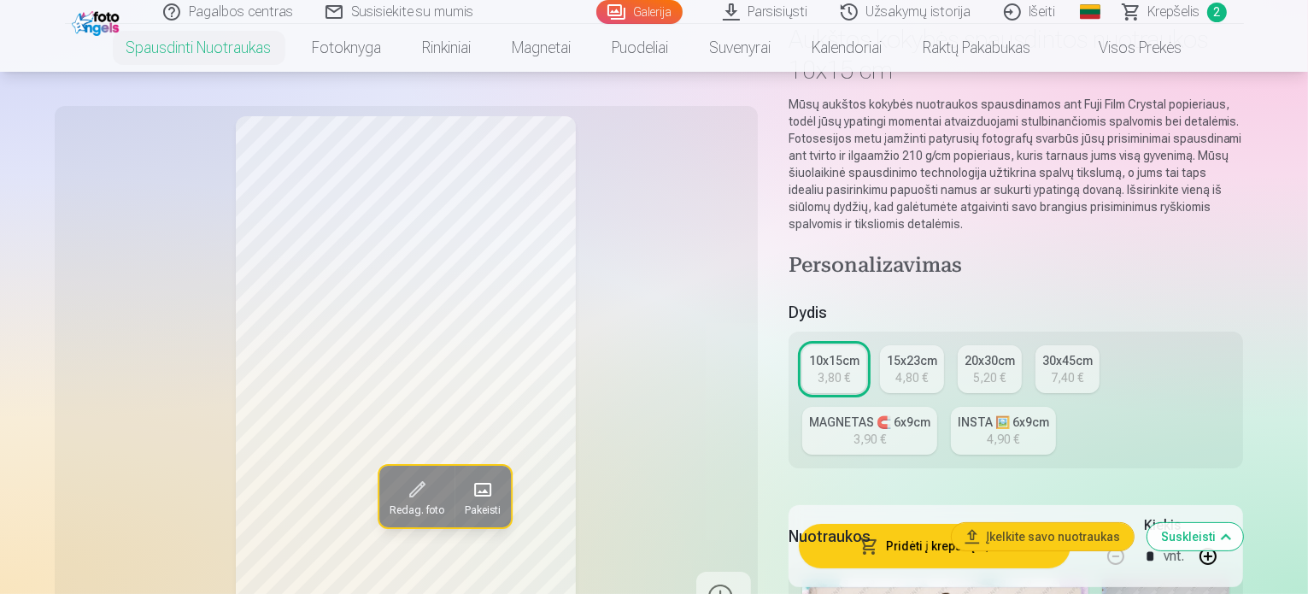
click at [1182, 15] on span "Krepšelis" at bounding box center [1174, 12] width 52 height 21
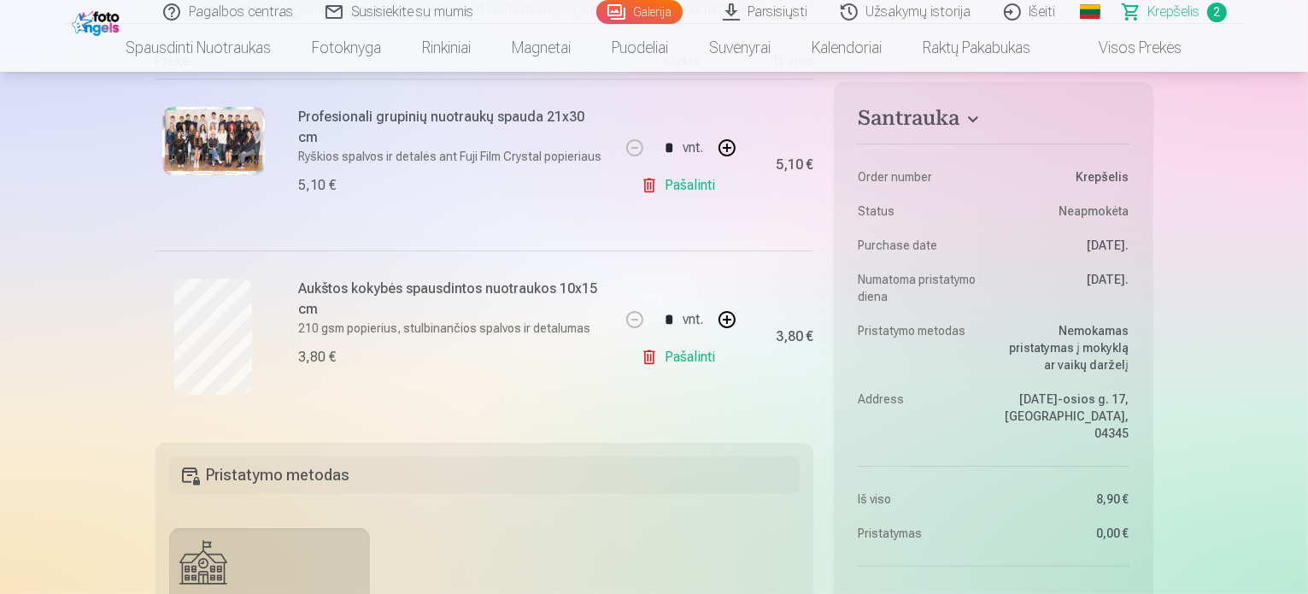
scroll to position [308, 0]
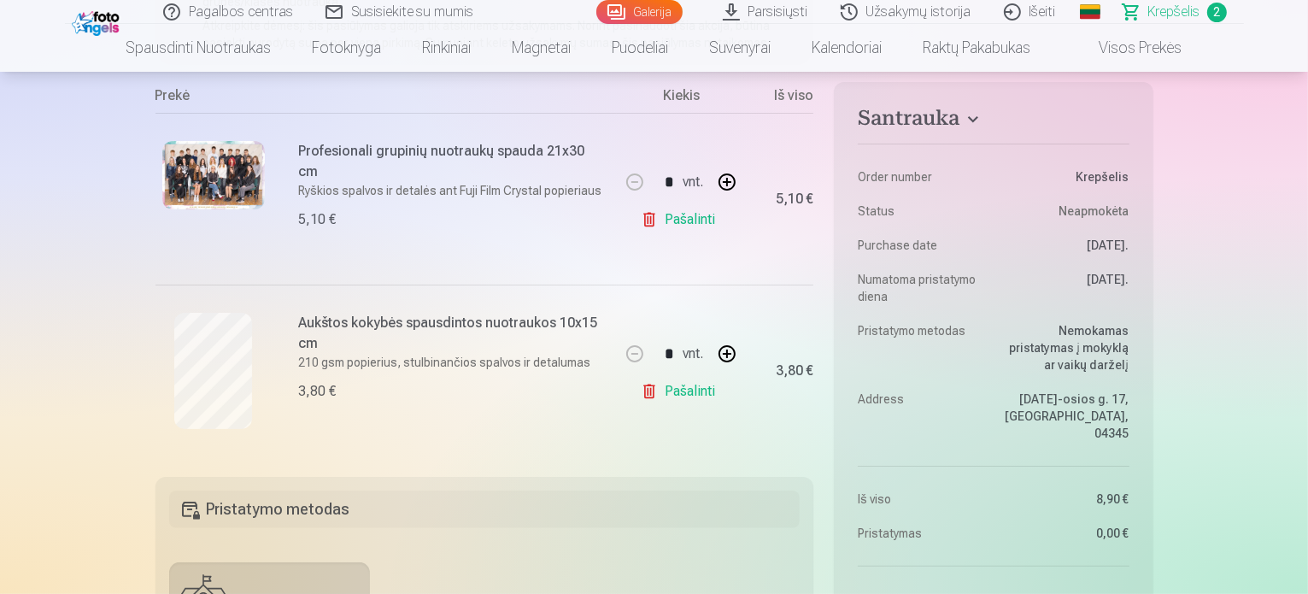
click at [729, 358] on button "button" at bounding box center [726, 353] width 41 height 41
type input "*"
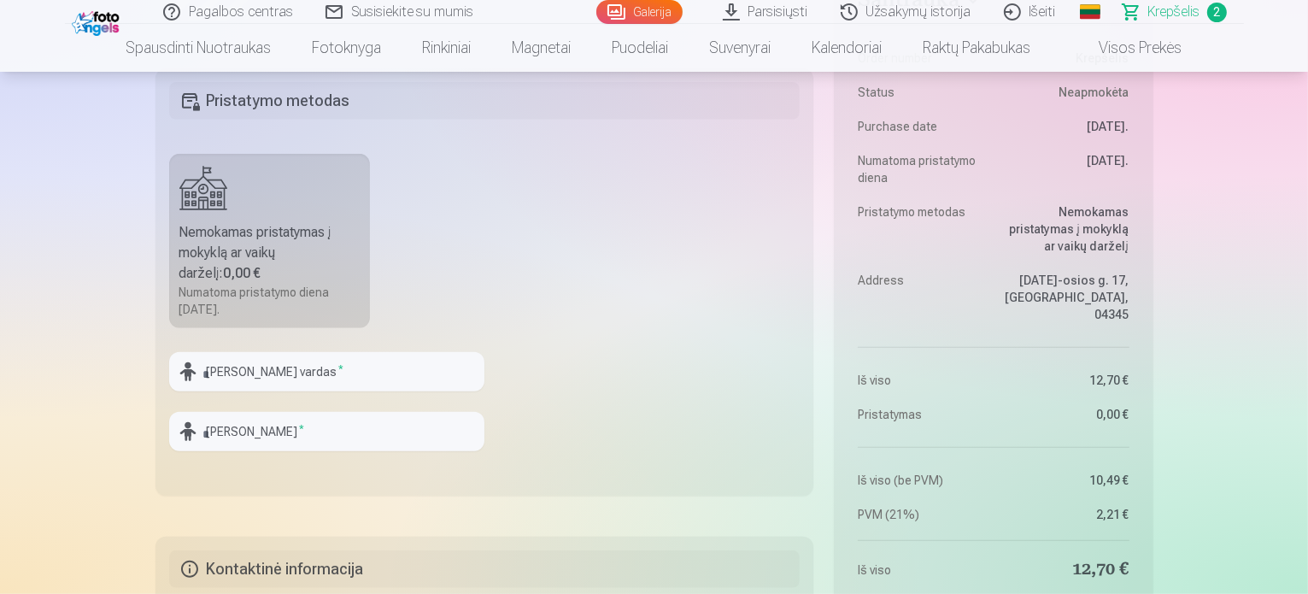
scroll to position [718, 0]
click at [413, 372] on input "text" at bounding box center [326, 369] width 315 height 39
type input "*******"
click at [338, 415] on input "text" at bounding box center [326, 429] width 315 height 39
type input "**********"
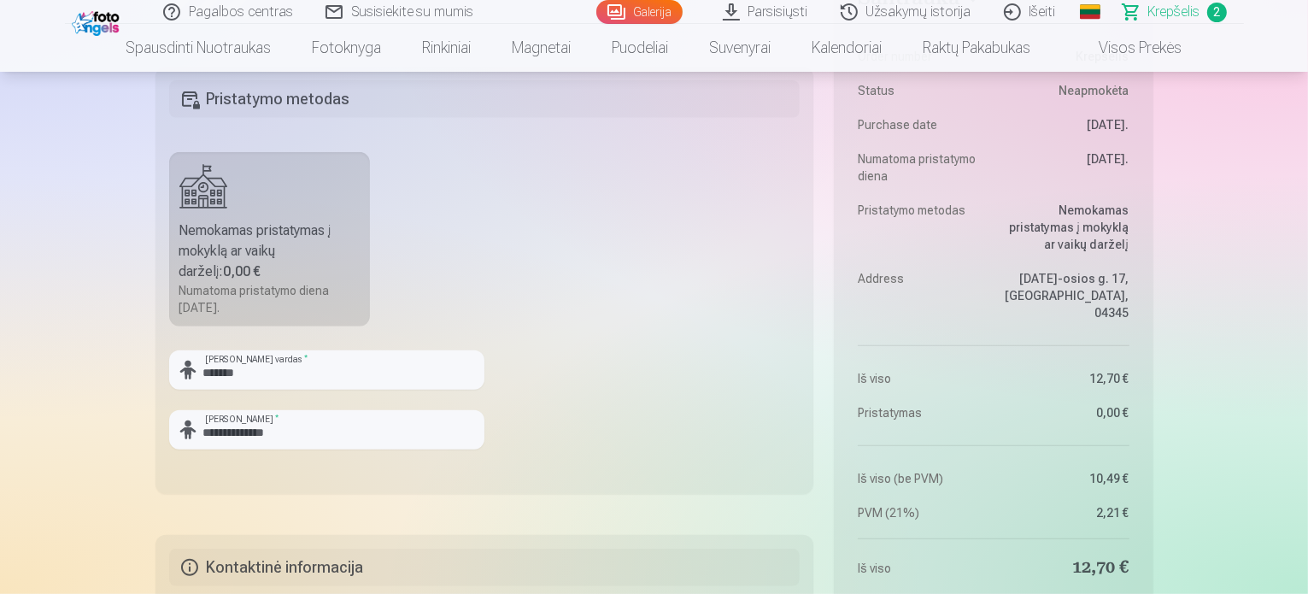
click at [737, 507] on div "Santrauka Order number Krepšelis Status Neapmokėta Purchase date [DATE]. Numato…" at bounding box center [654, 157] width 998 height 1293
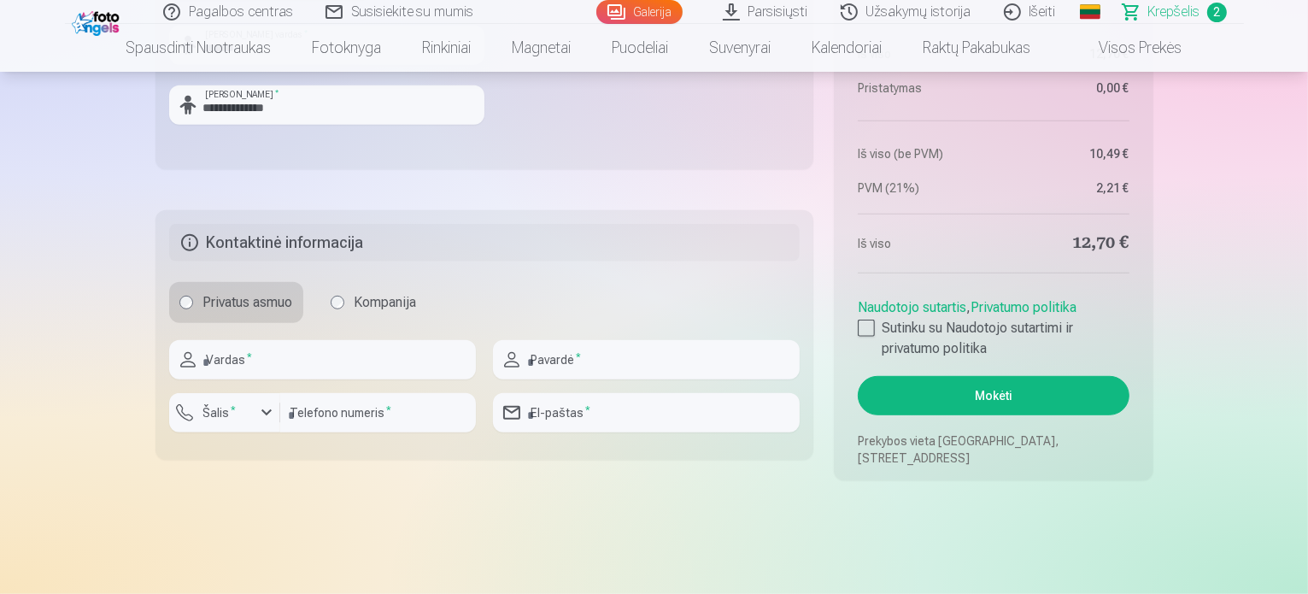
scroll to position [1059, 0]
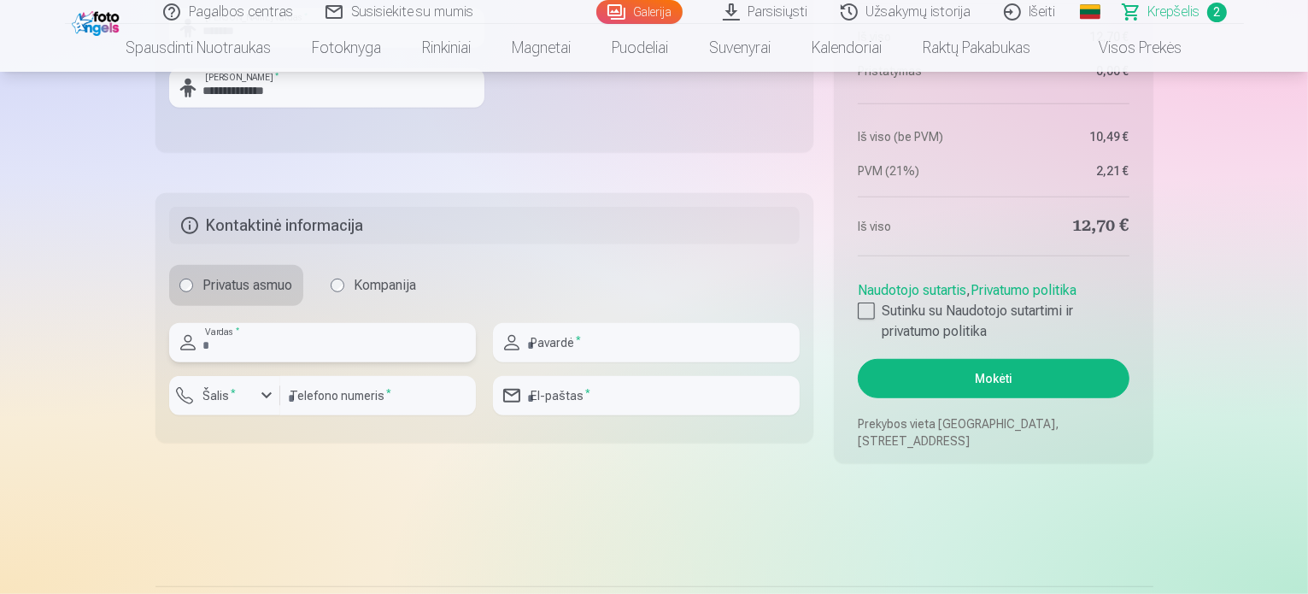
click at [354, 349] on input "text" at bounding box center [322, 342] width 307 height 39
type input "****"
type input "**********"
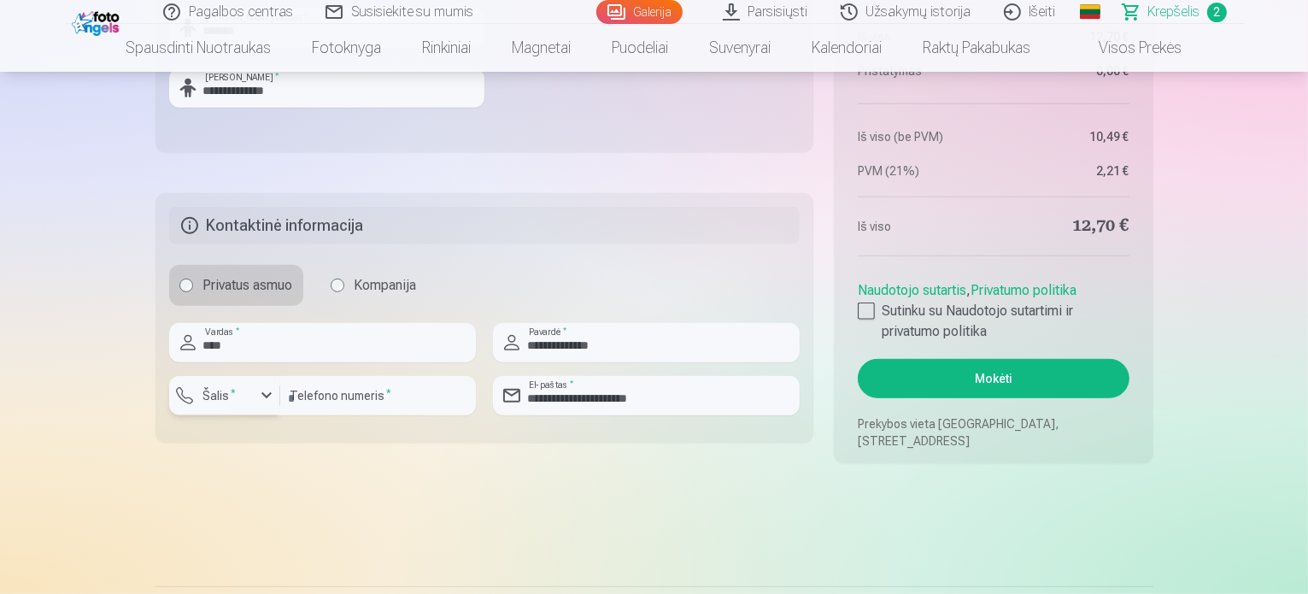
click at [262, 395] on div "button" at bounding box center [266, 395] width 21 height 21
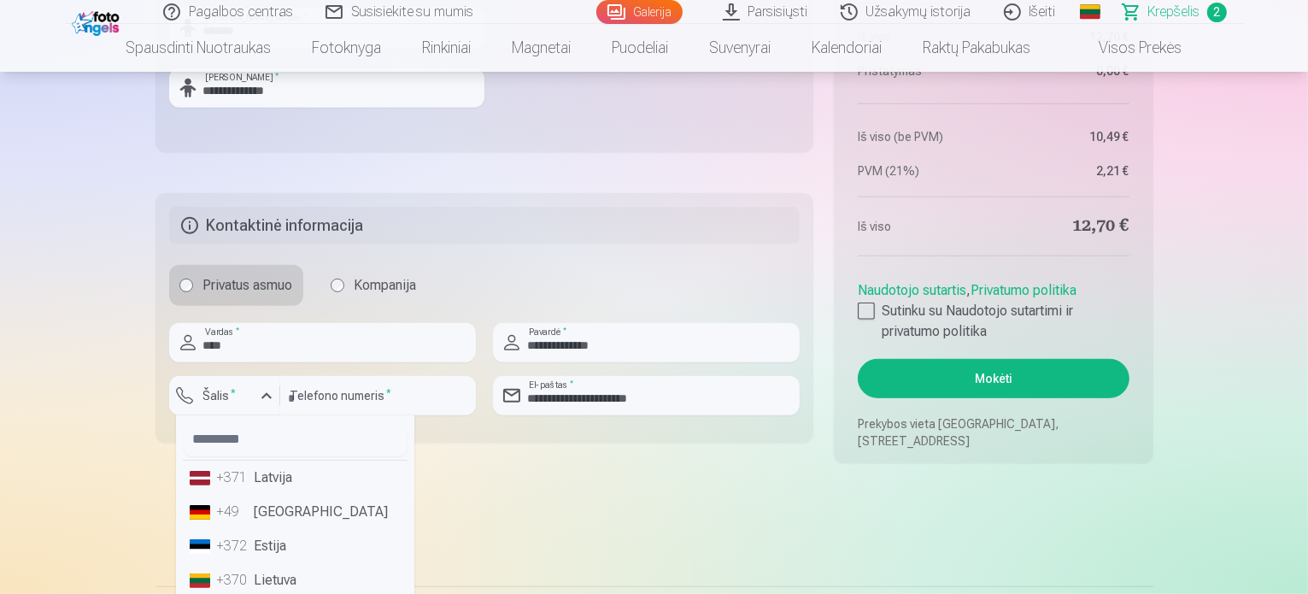
click at [274, 576] on li "+370 Lietuva" at bounding box center [295, 580] width 225 height 34
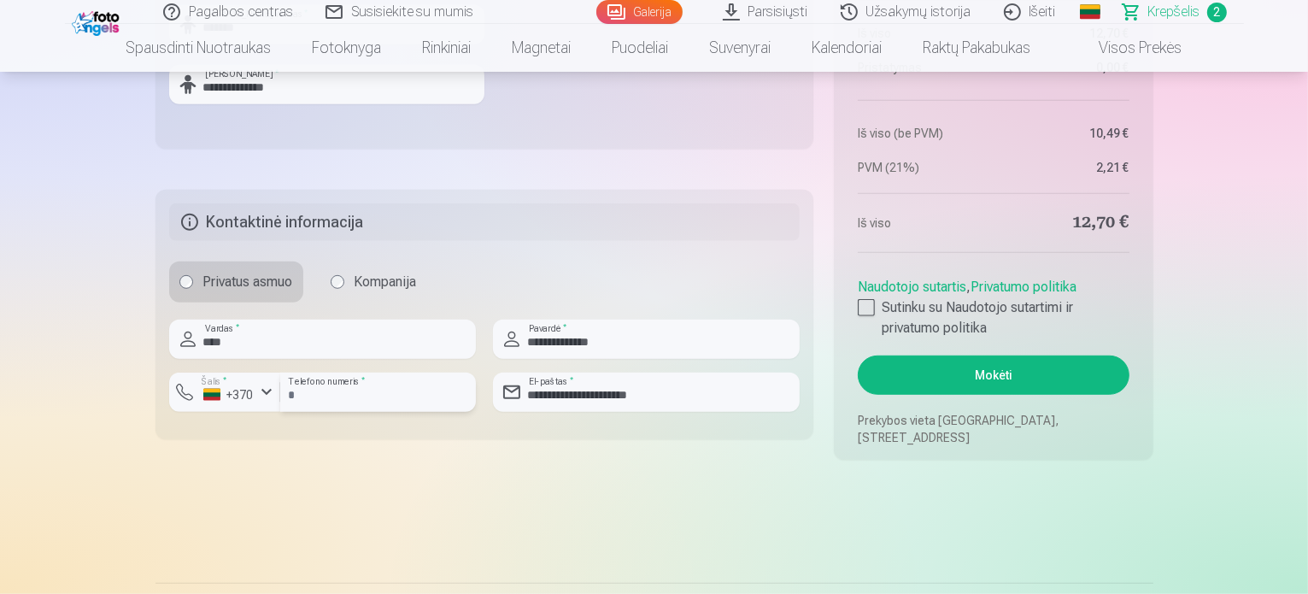
drag, startPoint x: 362, startPoint y: 395, endPoint x: 229, endPoint y: 395, distance: 133.3
click at [229, 395] on div "**********" at bounding box center [322, 398] width 307 height 53
type input "********"
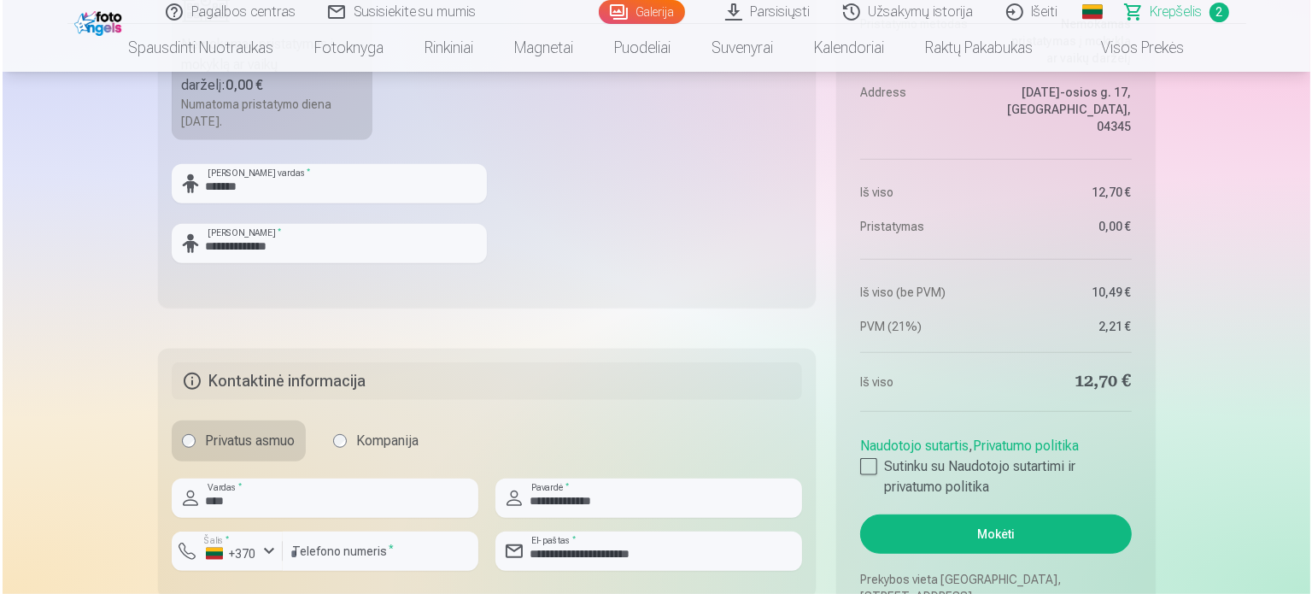
scroll to position [926, 0]
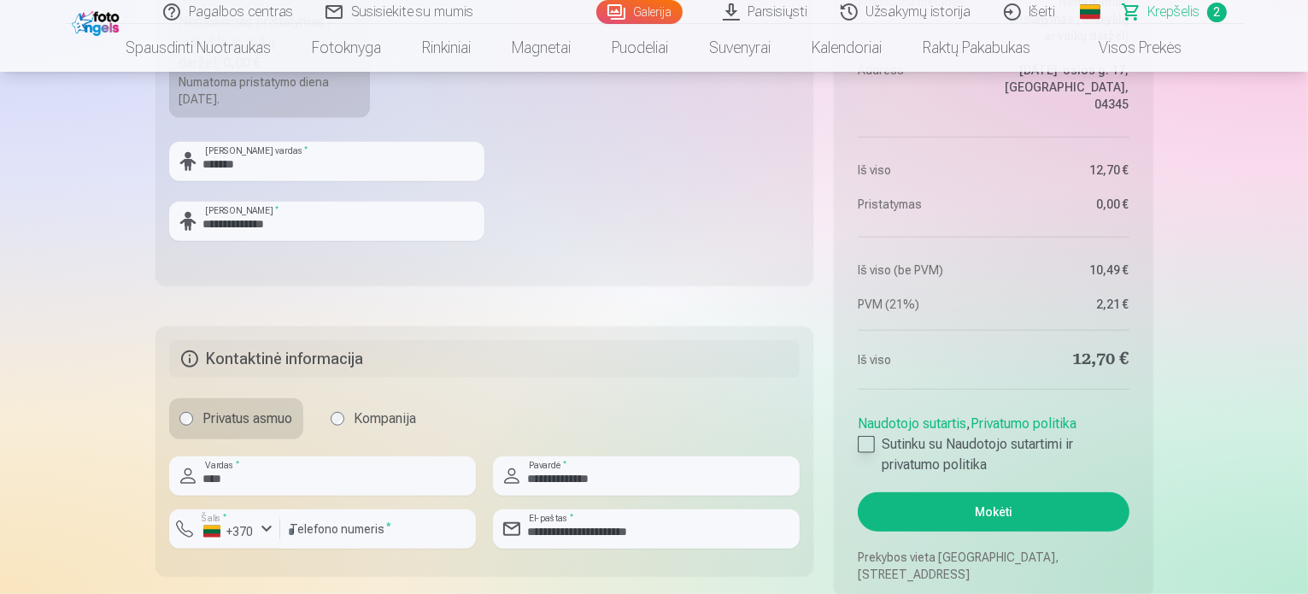
click at [864, 445] on div at bounding box center [866, 444] width 17 height 17
click at [949, 513] on button "Mokėti" at bounding box center [993, 511] width 271 height 39
